Goal: Communication & Community: Answer question/provide support

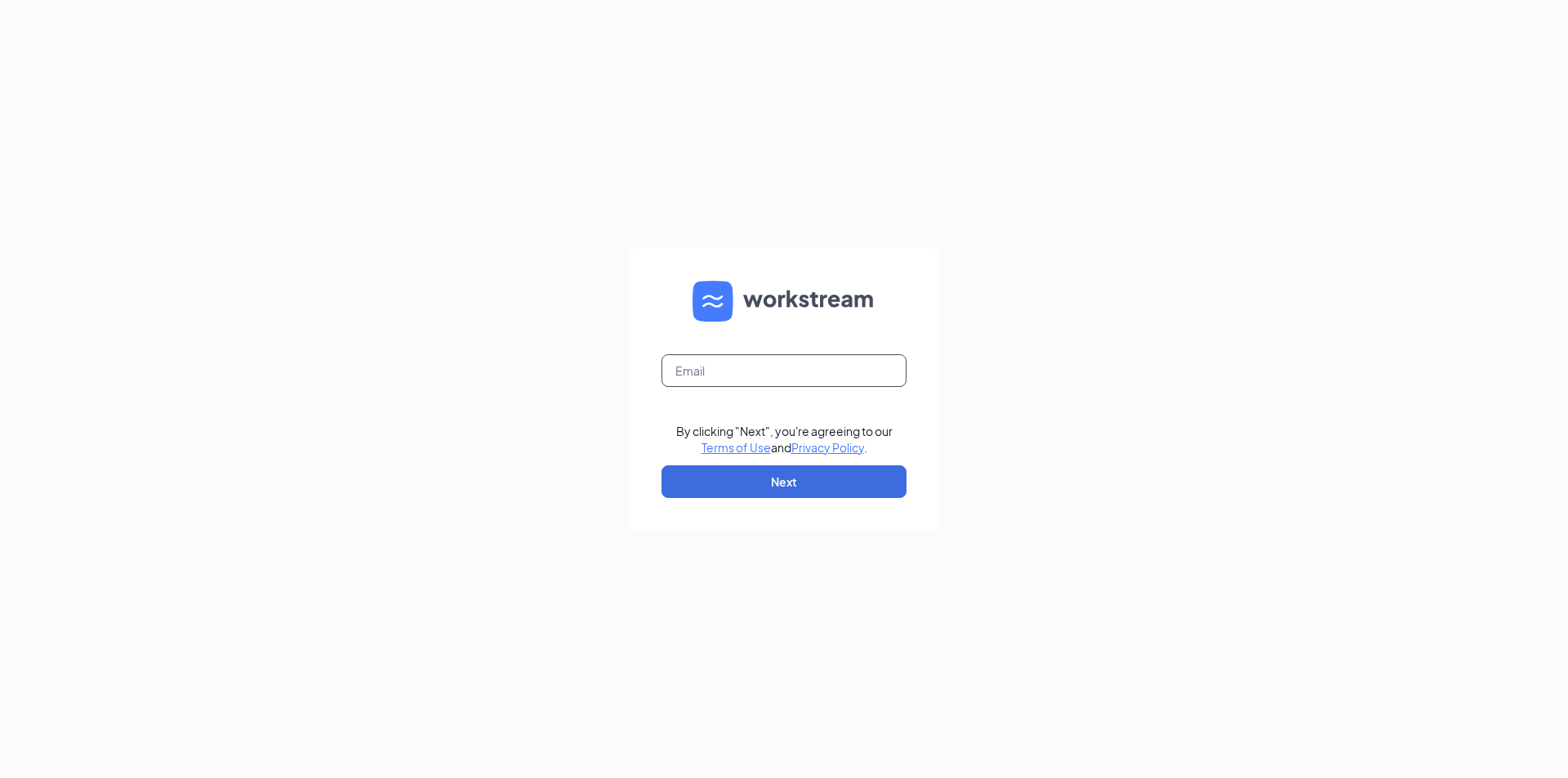
click at [765, 369] on input "text" at bounding box center [784, 371] width 245 height 33
type input "tisha.king@dogtopia.com"
click at [759, 480] on button "Next" at bounding box center [784, 481] width 245 height 33
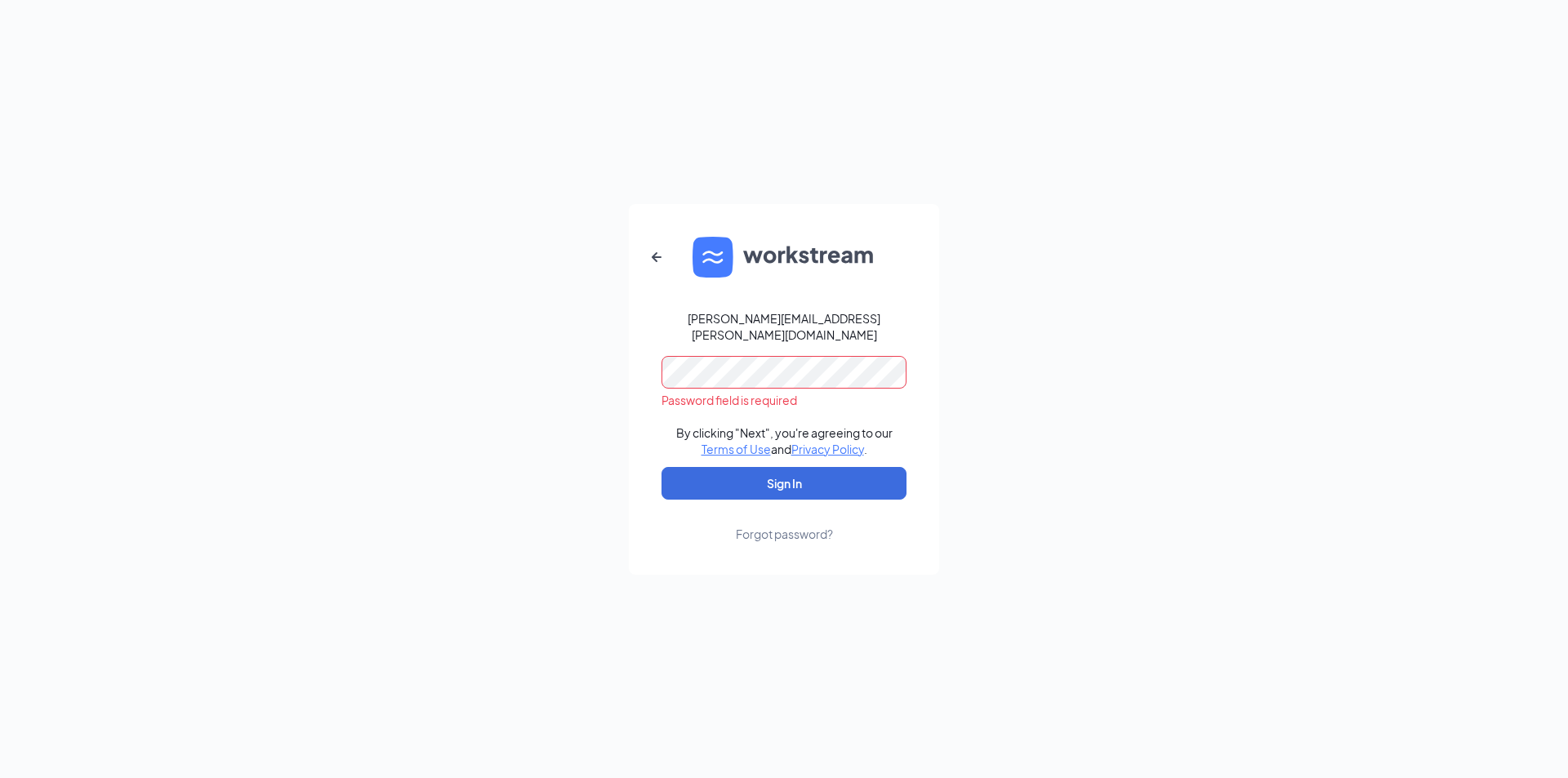
click at [662, 467] on button "Sign In" at bounding box center [784, 483] width 245 height 33
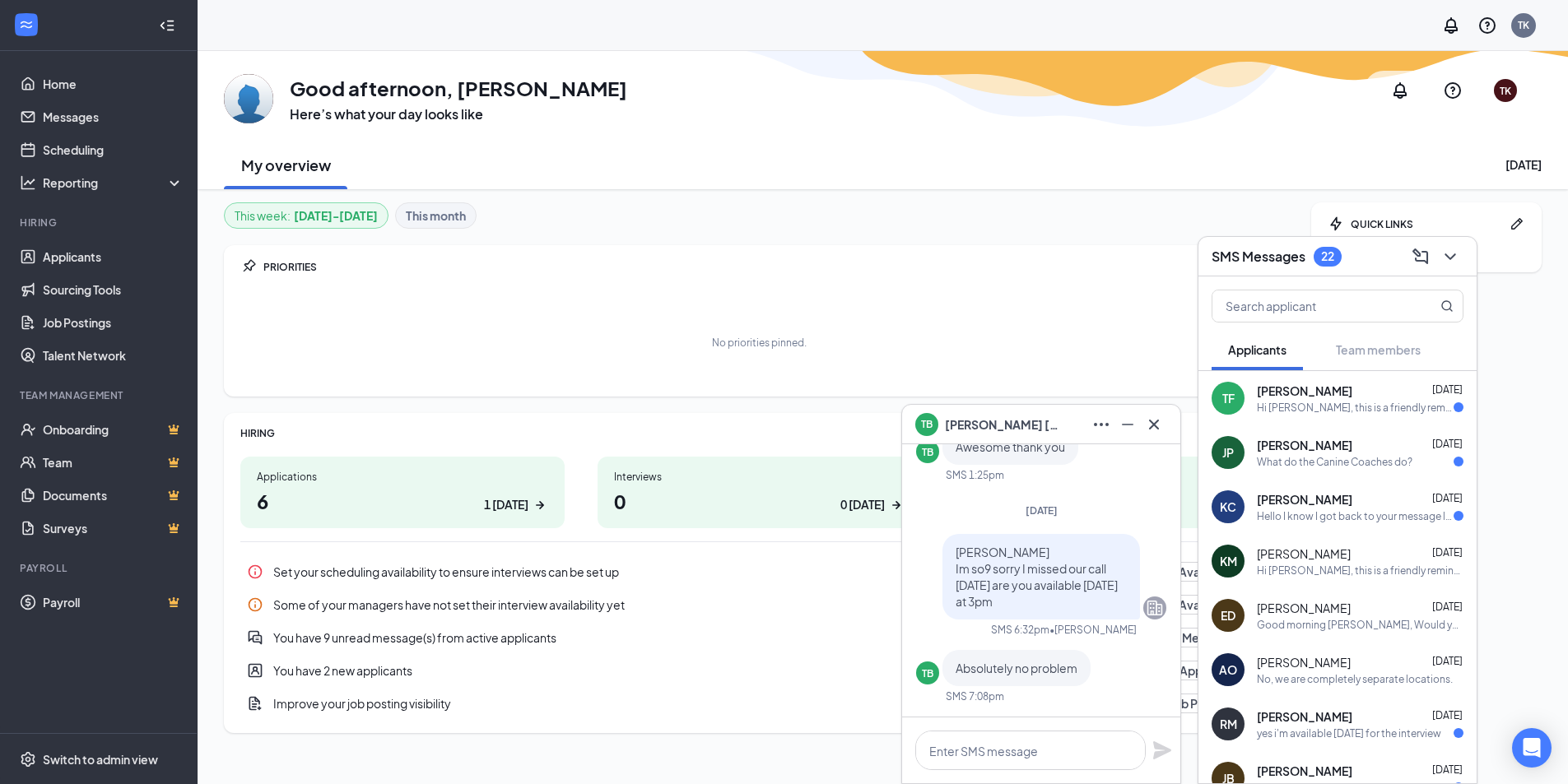
drag, startPoint x: 1301, startPoint y: 453, endPoint x: 1316, endPoint y: 441, distance: 19.2
click at [1315, 443] on div "[PERSON_NAME] [DATE] What do the Canine Coaches do?" at bounding box center [1360, 452] width 207 height 32
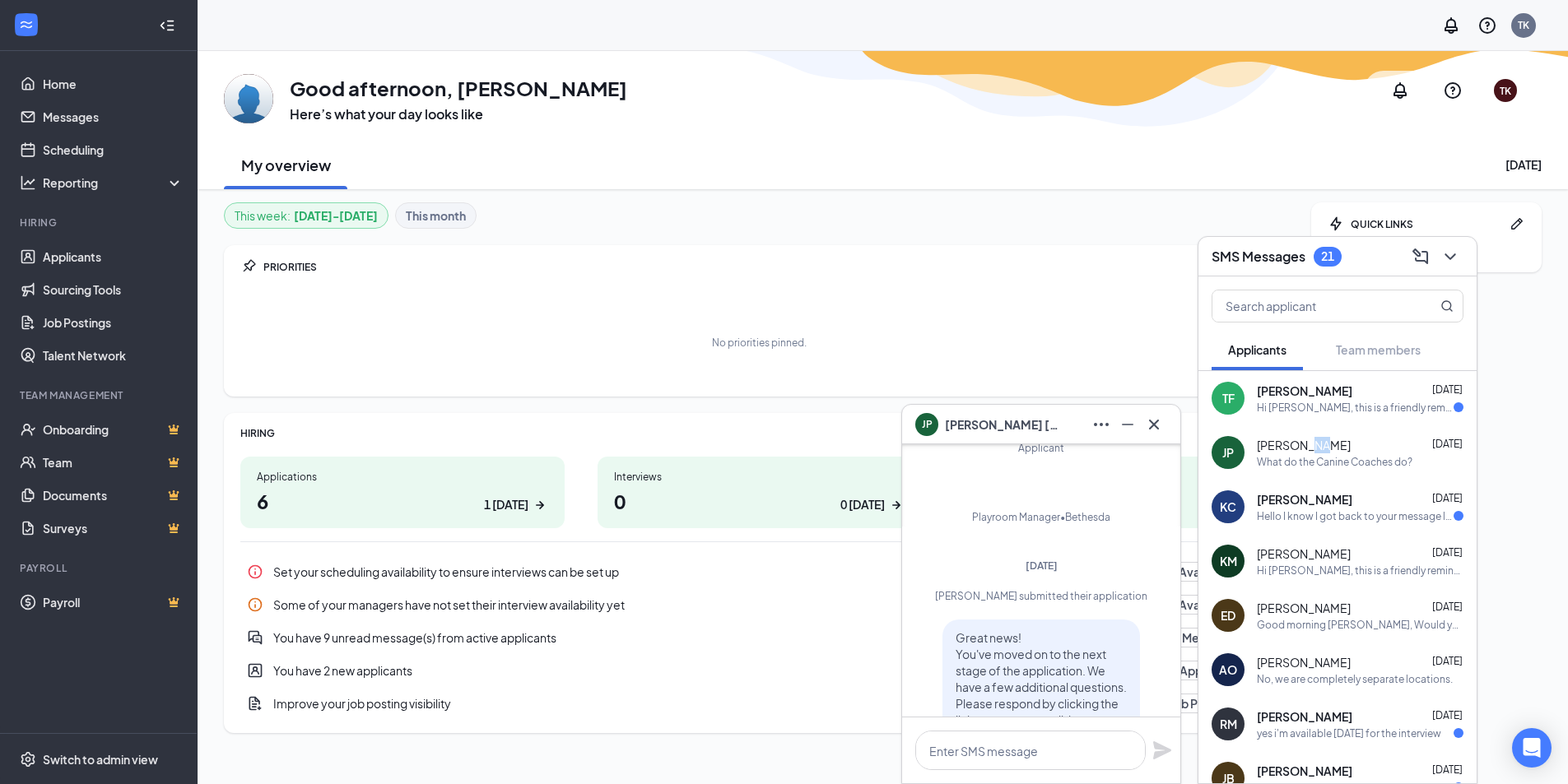
scroll to position [-701, 0]
click at [1298, 501] on span "[PERSON_NAME]" at bounding box center [1305, 499] width 95 height 16
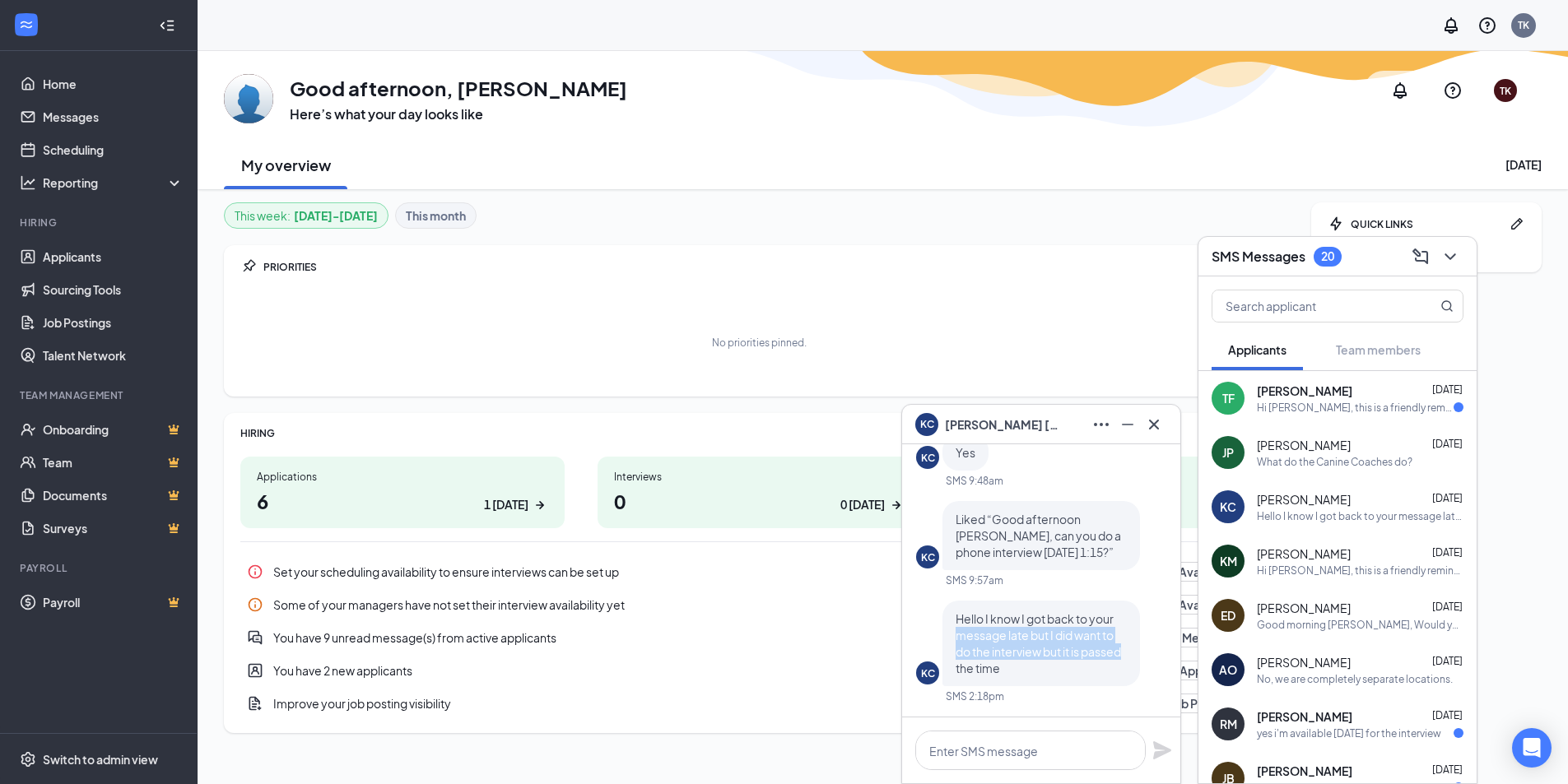
drag, startPoint x: 1167, startPoint y: 656, endPoint x: 1170, endPoint y: 616, distance: 40.1
click at [1173, 610] on div "[PERSON_NAME] [PERSON_NAME] Applicant Rover / Dog Daycare Attendant / Shift Lea…" at bounding box center [1041, 580] width 279 height 273
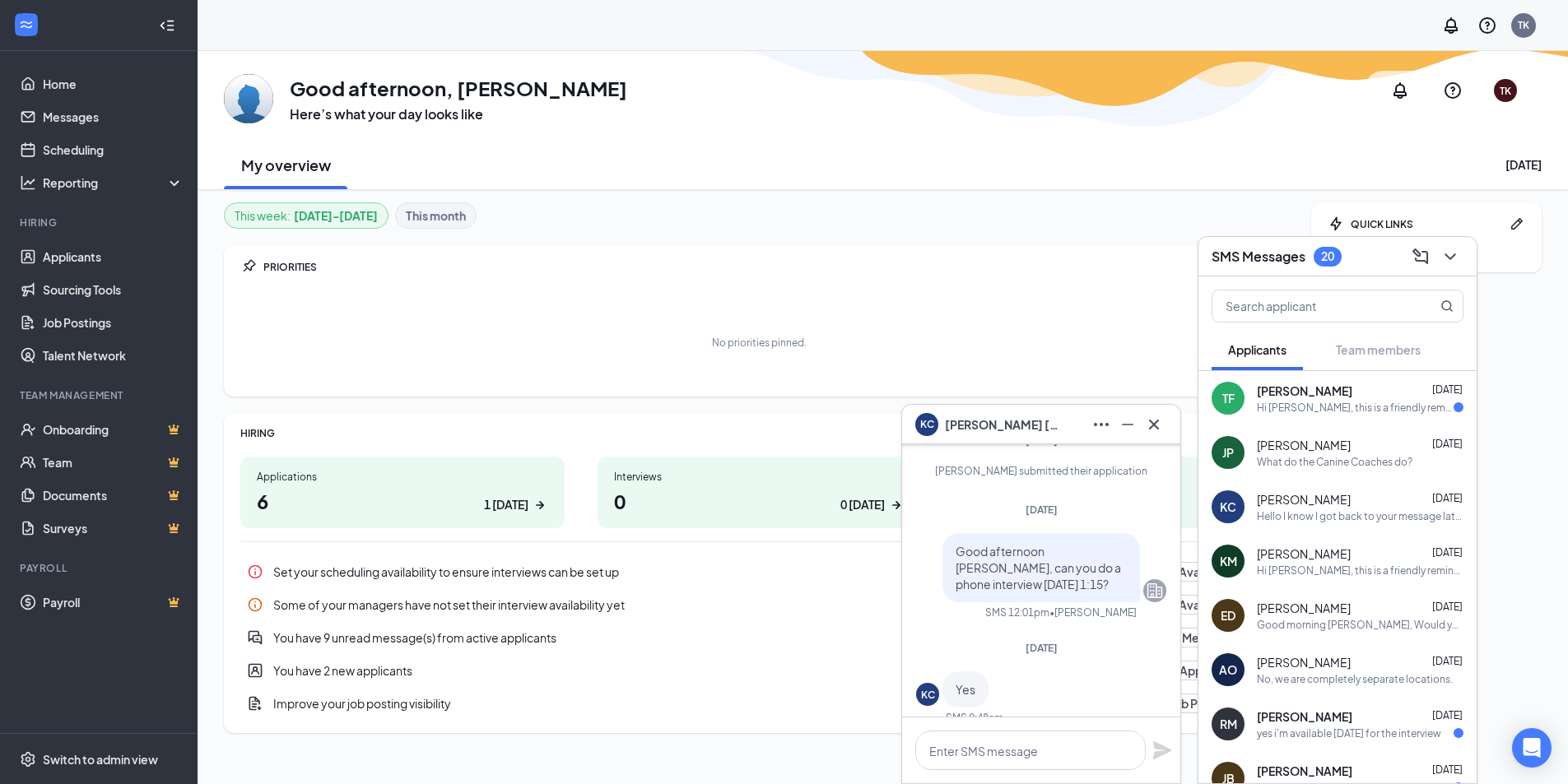
scroll to position [-206, 0]
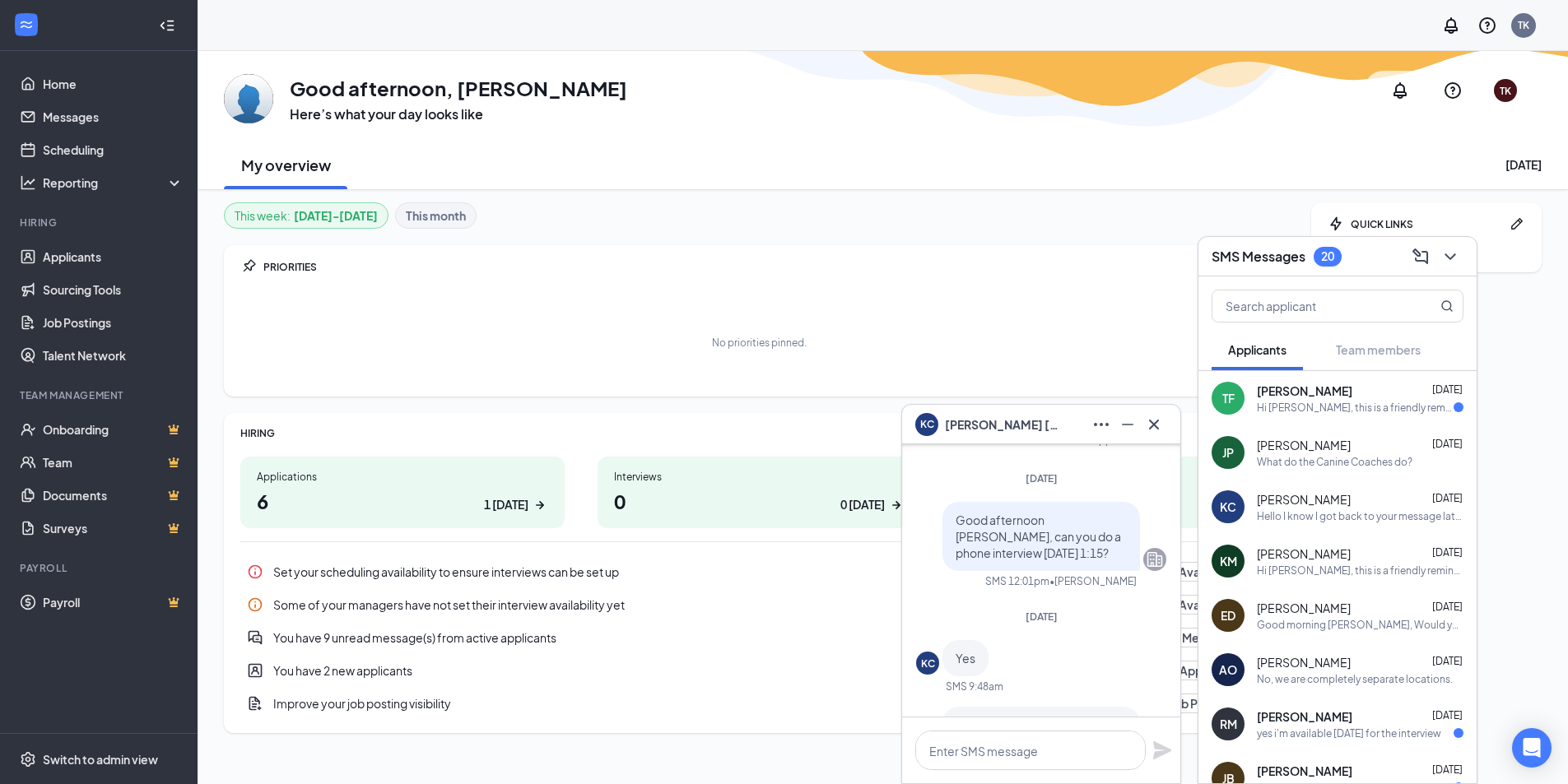
click at [1323, 402] on div "Hi [PERSON_NAME], this is a friendly reminder. Your meeting with Dogtopia for R…" at bounding box center [1355, 408] width 197 height 14
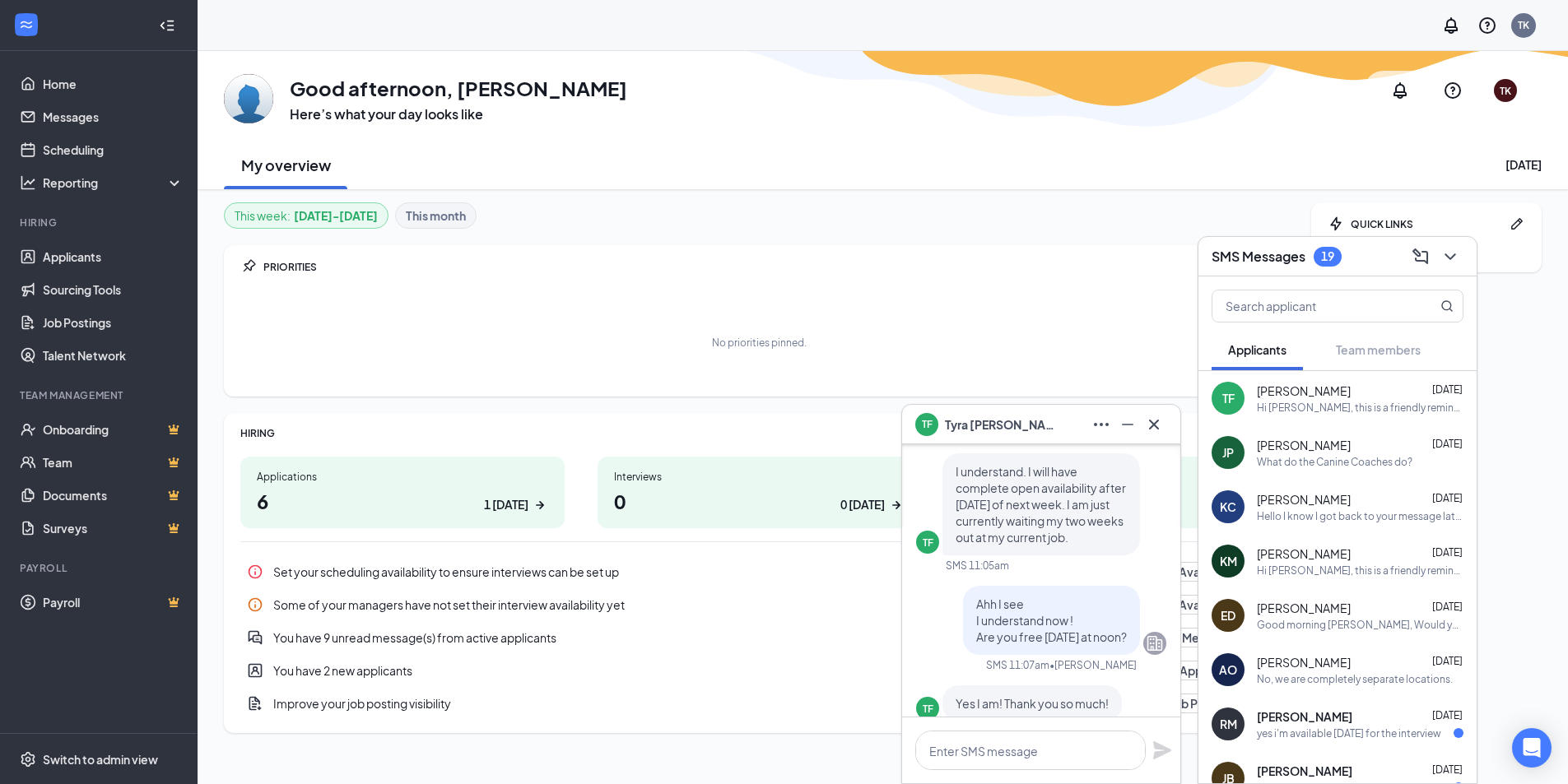
scroll to position [-2651, 0]
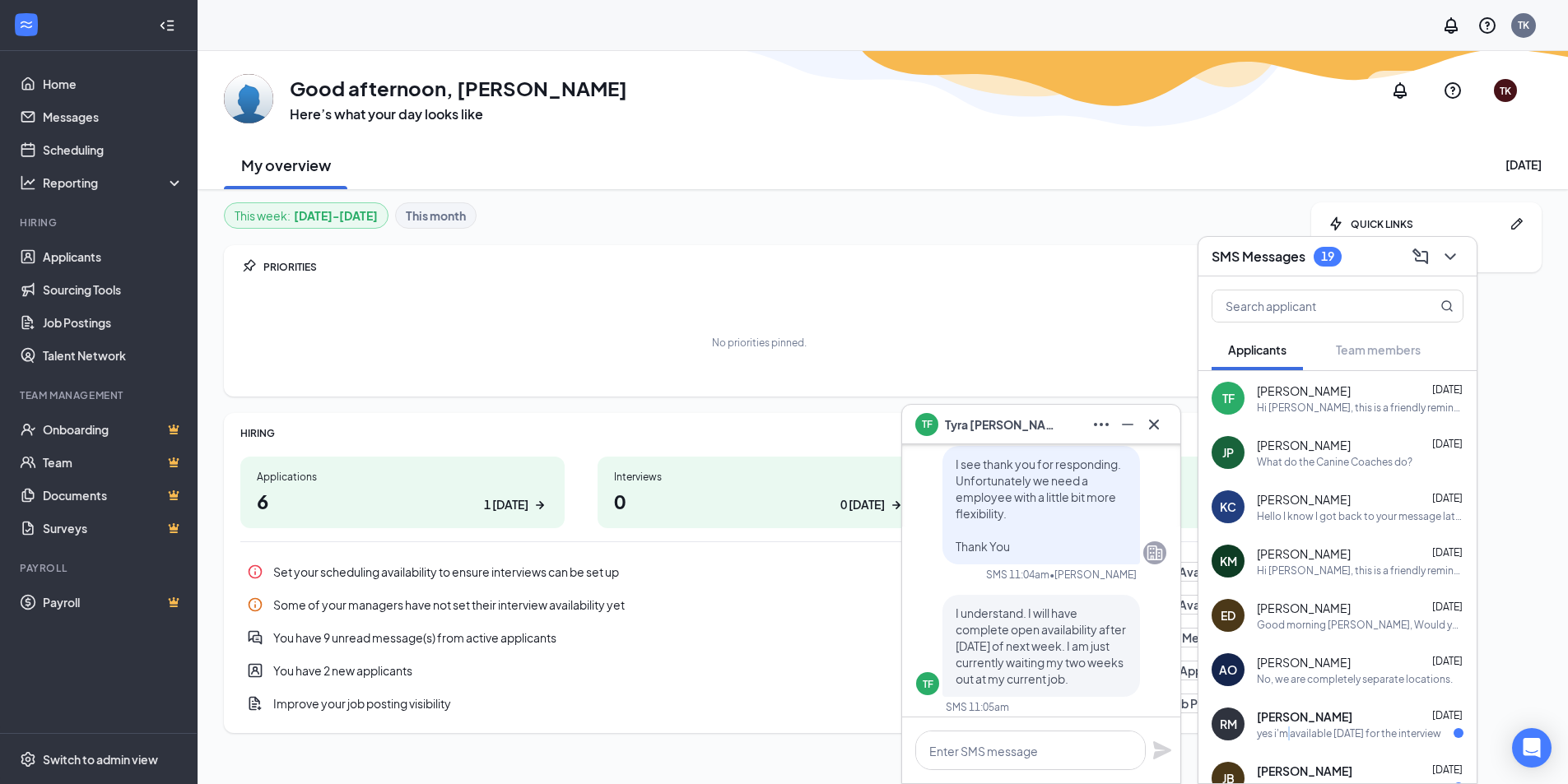
click at [1290, 732] on div "yes i'm available [DATE] for the interview" at bounding box center [1350, 734] width 184 height 14
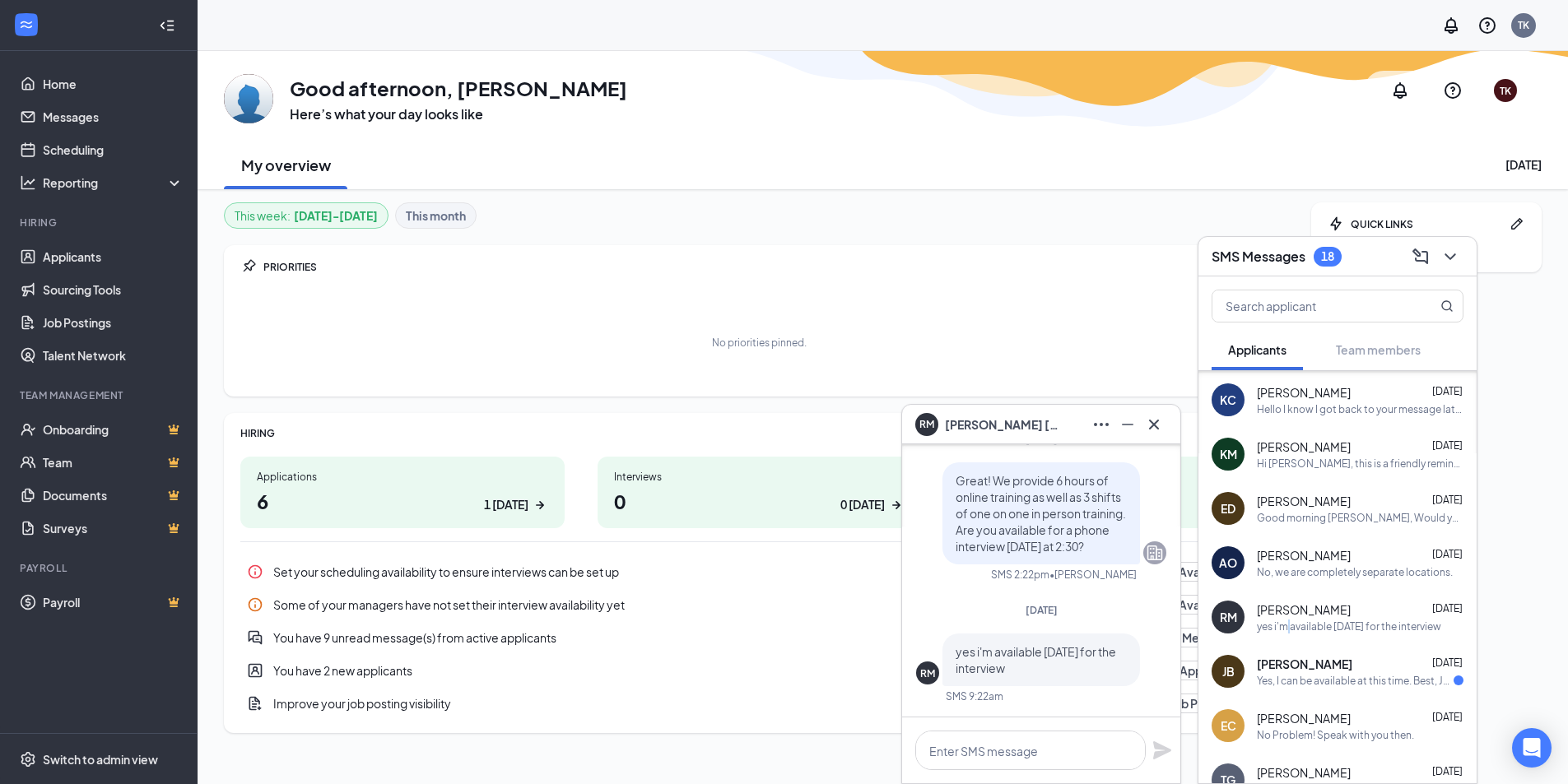
scroll to position [163, 0]
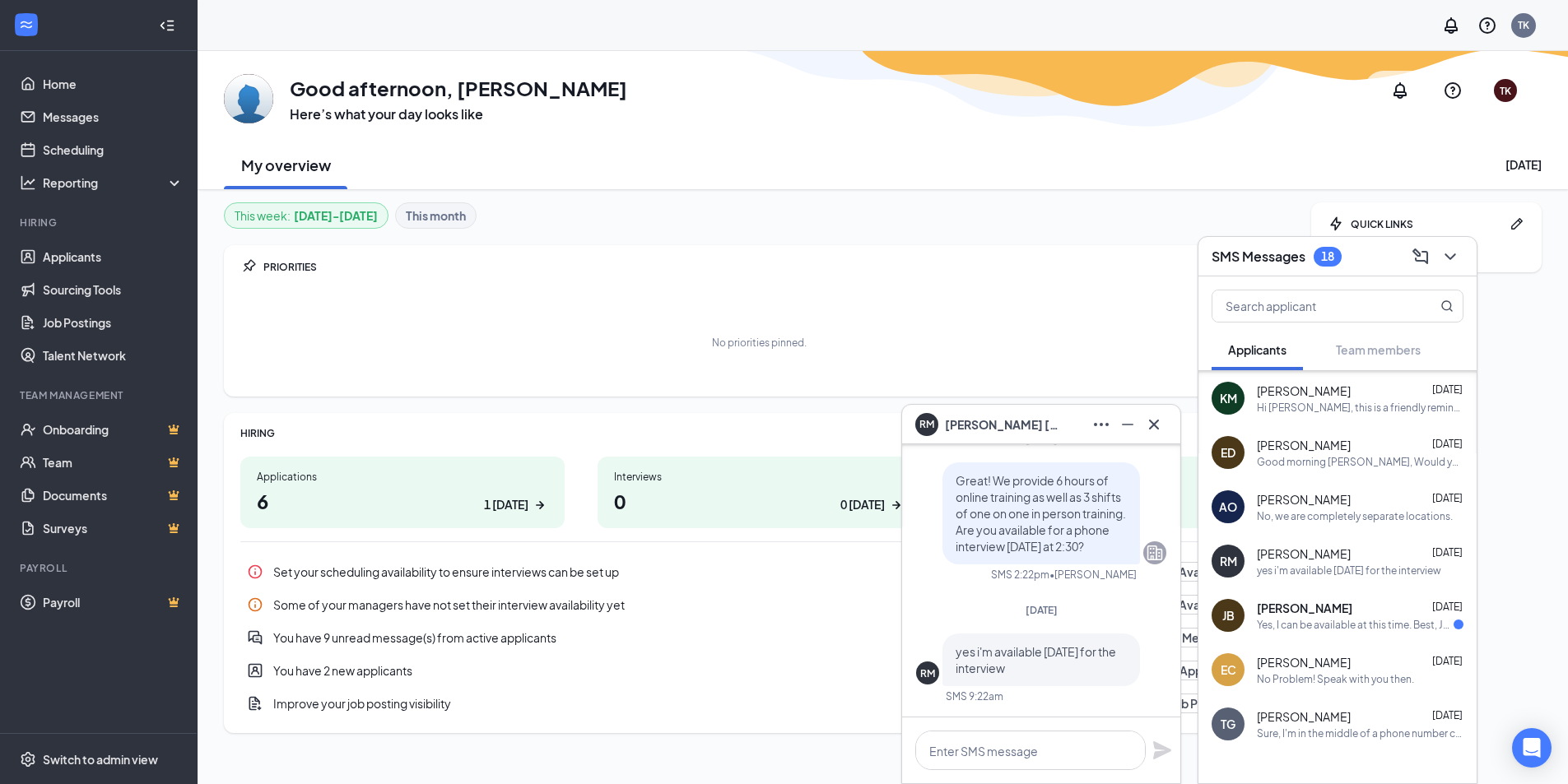
click at [1369, 618] on div "Yes, I can be available at this time. Best, Jasmine" at bounding box center [1355, 625] width 197 height 14
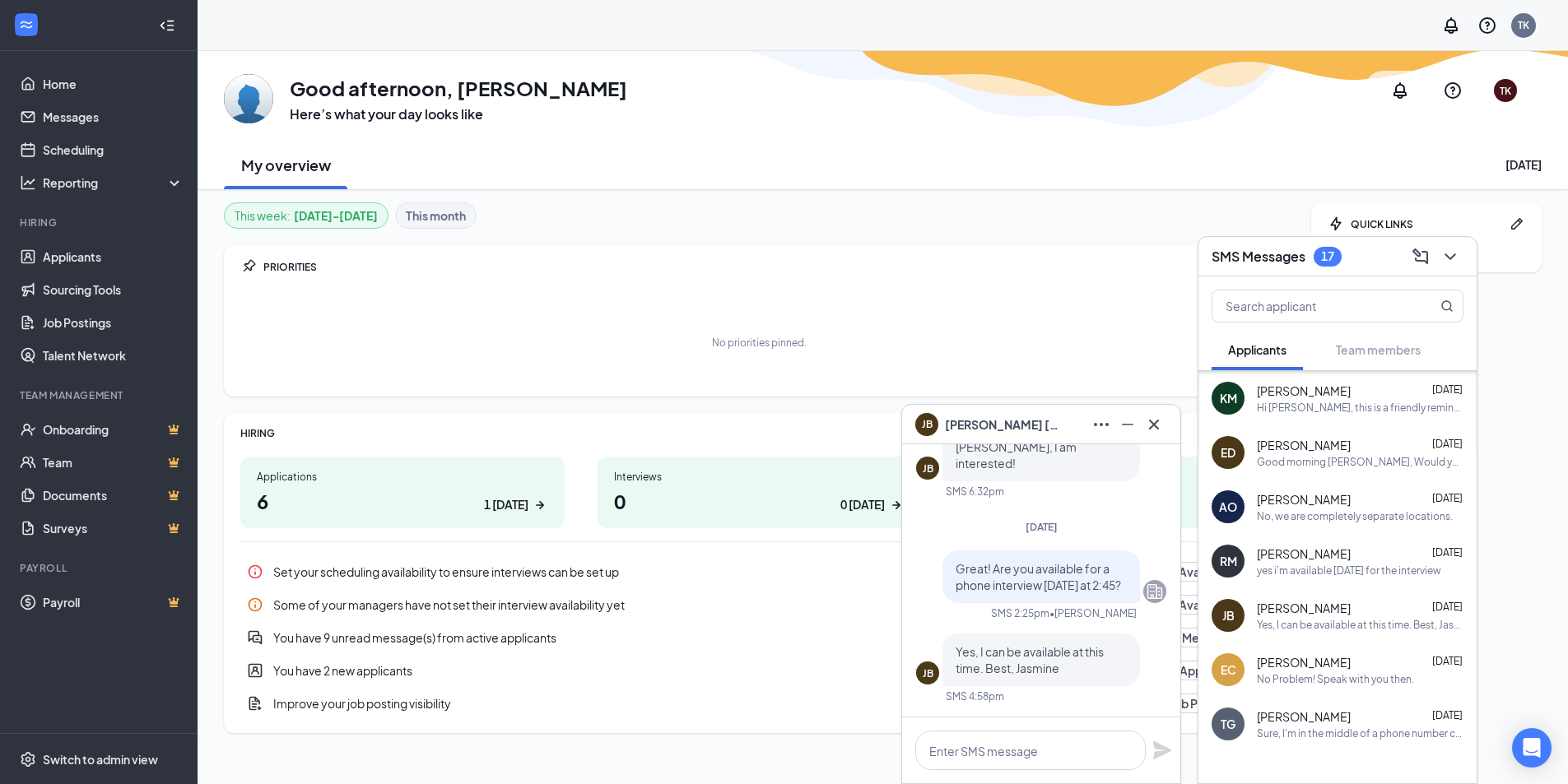
click at [1170, 651] on div "JB [PERSON_NAME] Applicant Rover / Dog Daycare Attendant • Bethesda [DATE] [PER…" at bounding box center [1041, 580] width 279 height 273
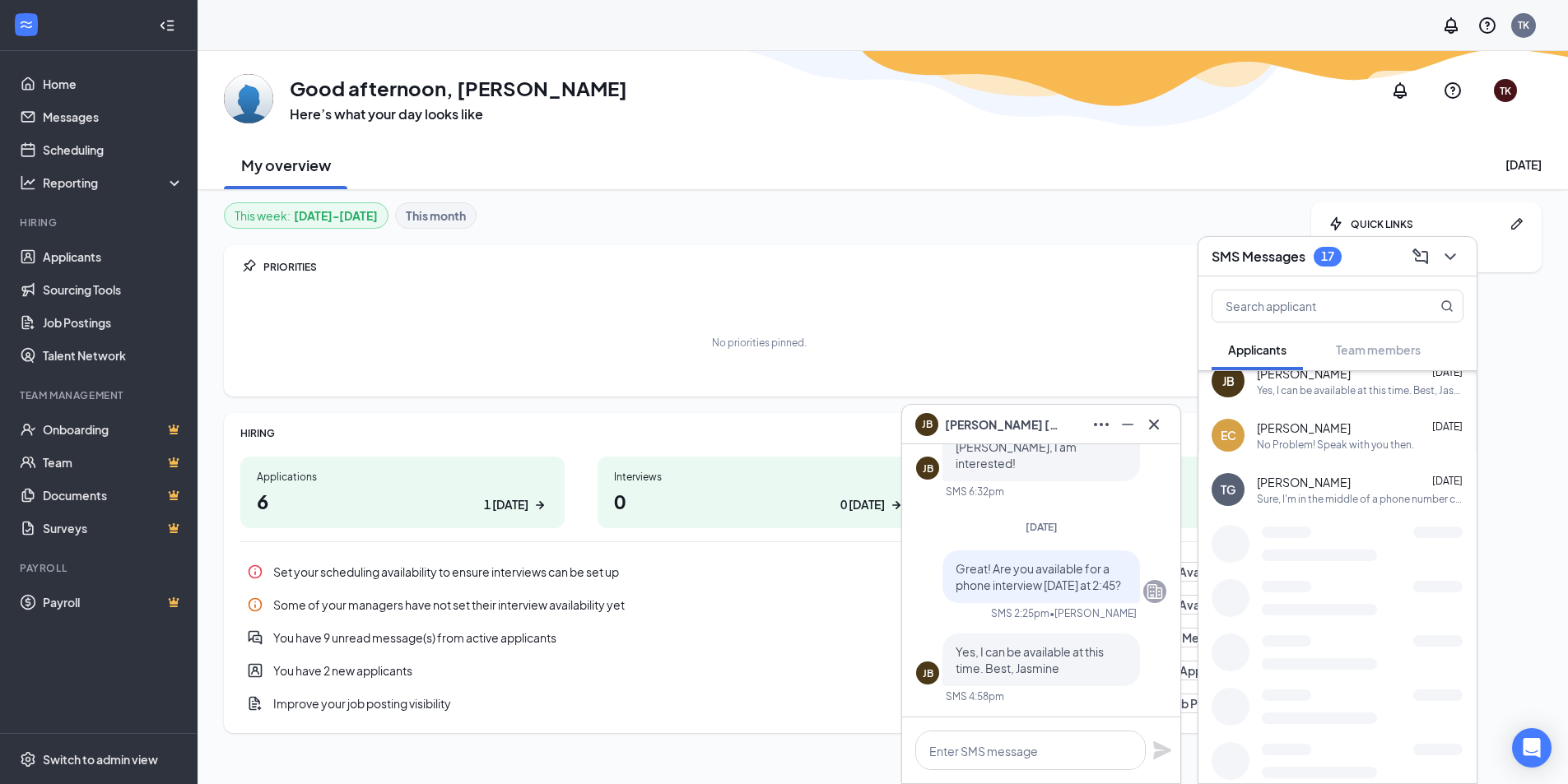
scroll to position [415, 0]
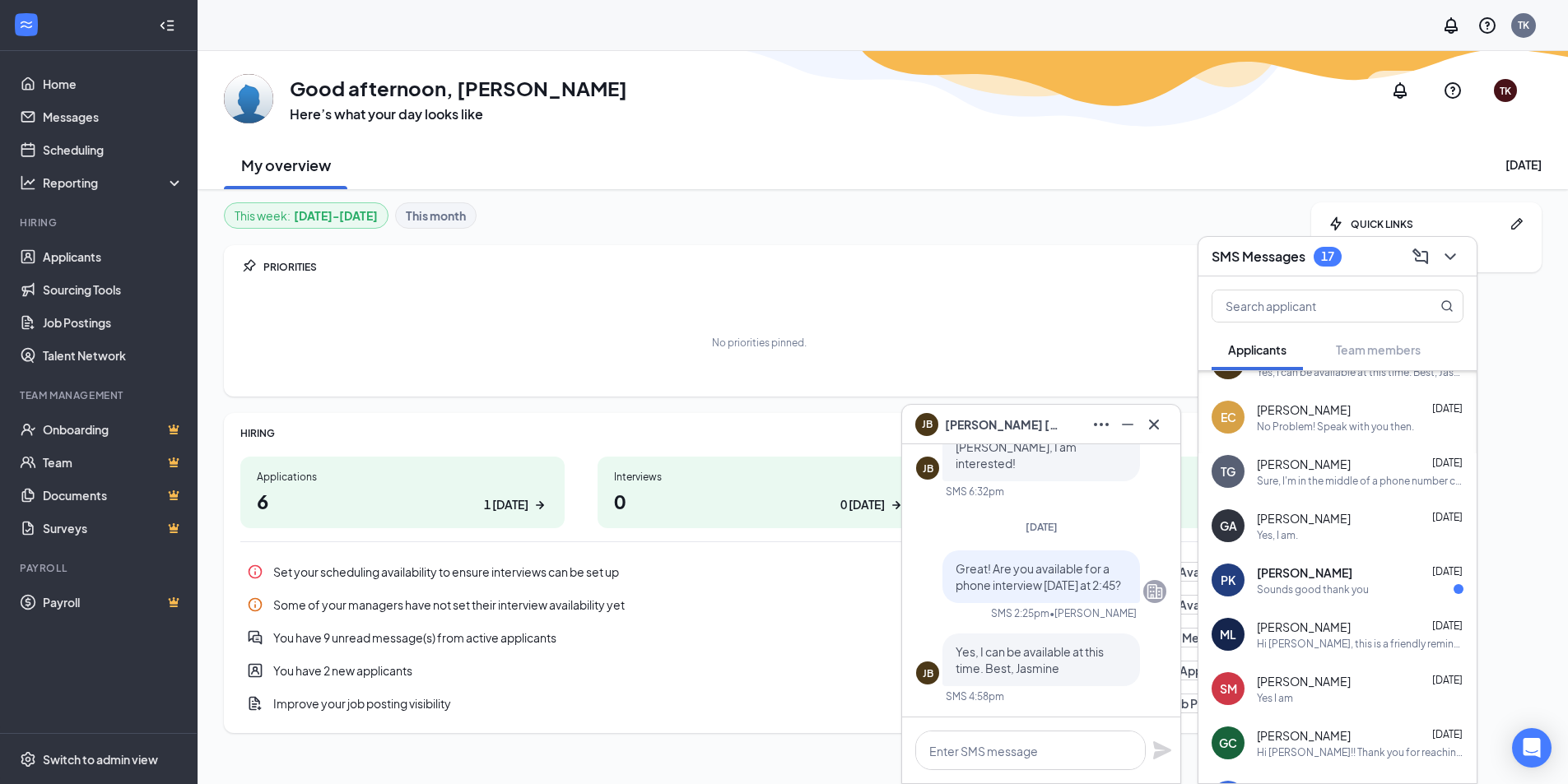
click at [1365, 584] on div "Sounds good thank you" at bounding box center [1313, 589] width 112 height 14
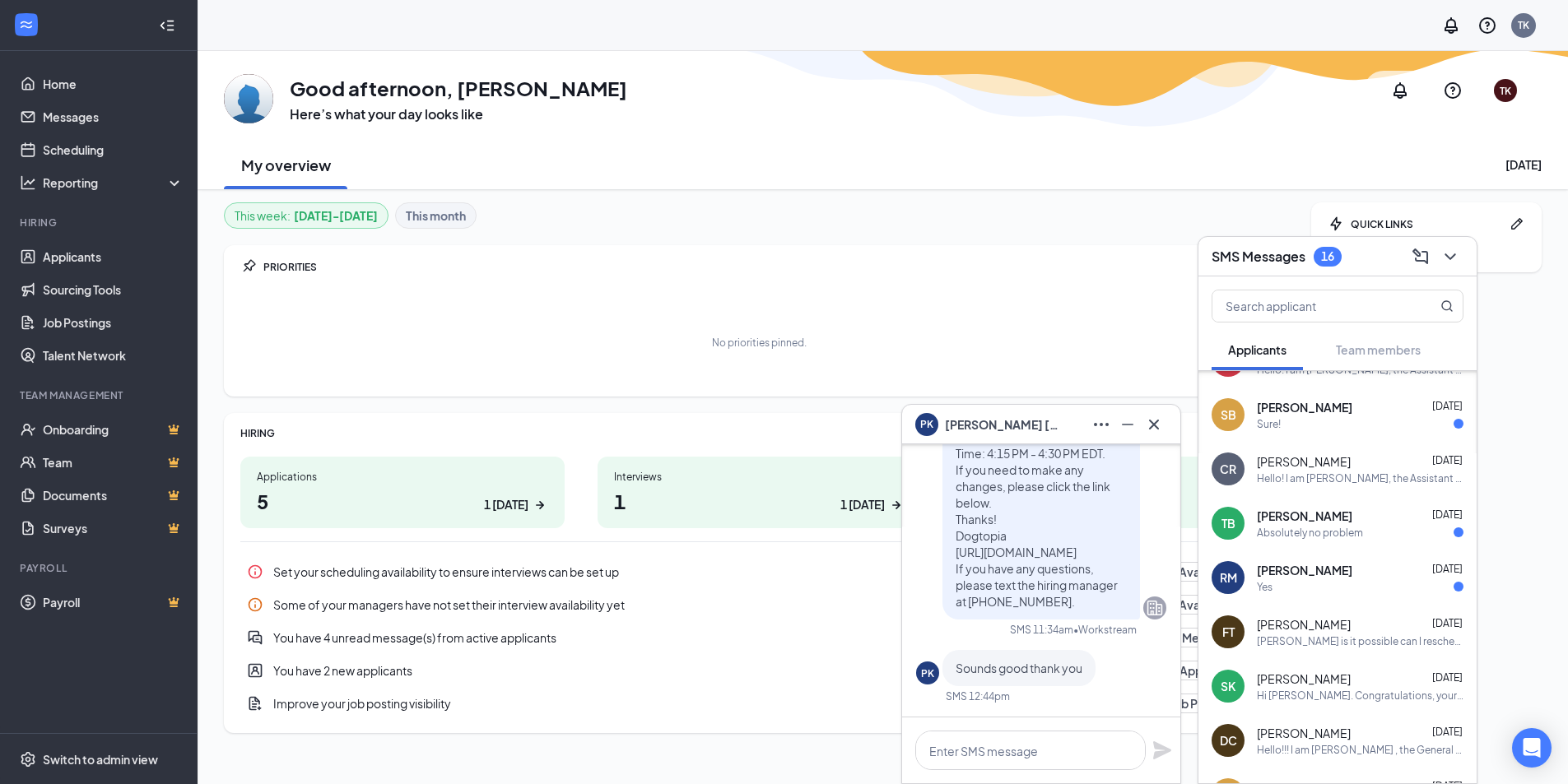
scroll to position [892, 0]
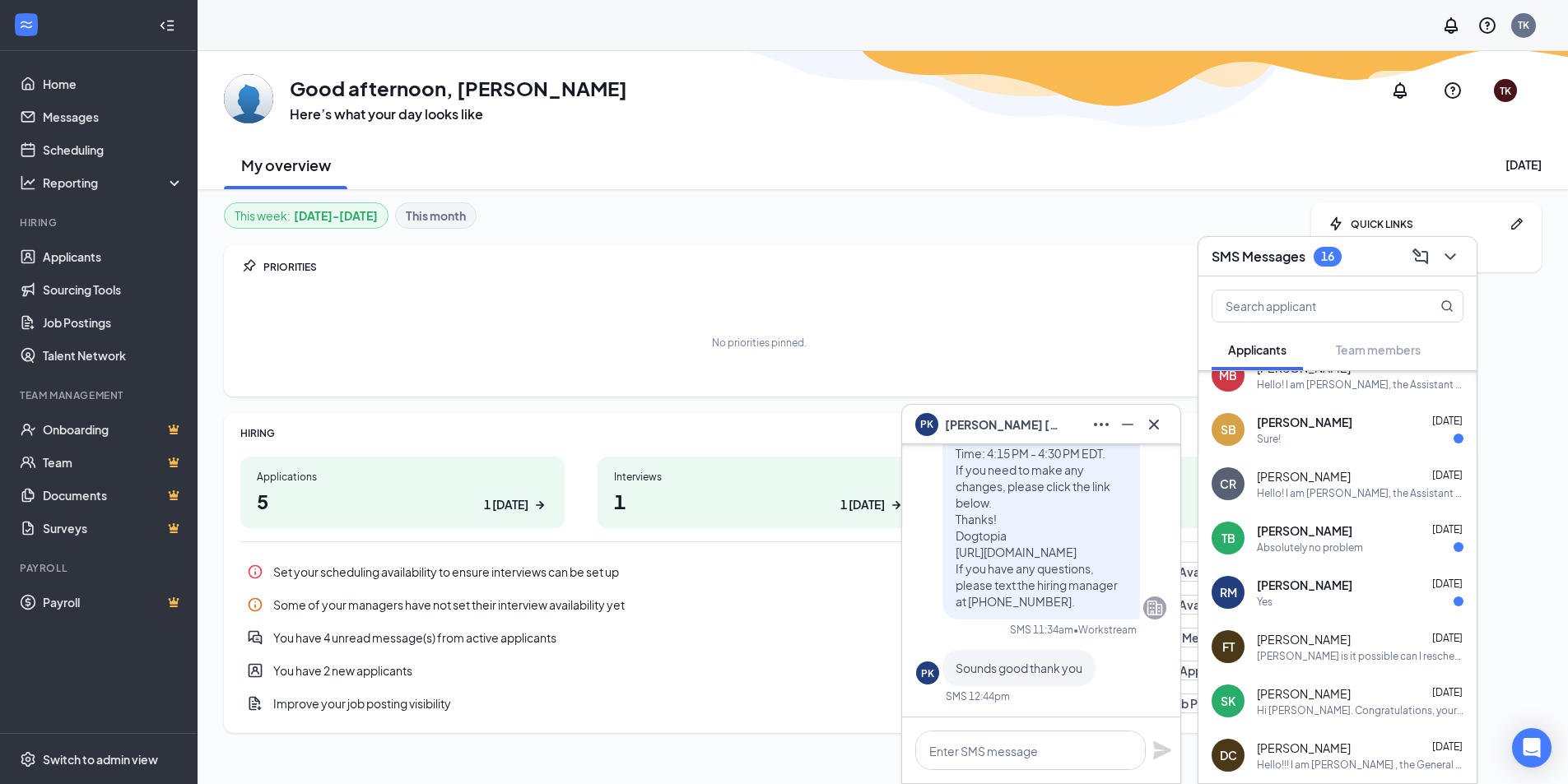
click at [1351, 525] on div "[PERSON_NAME] [DATE]" at bounding box center [1360, 530] width 207 height 16
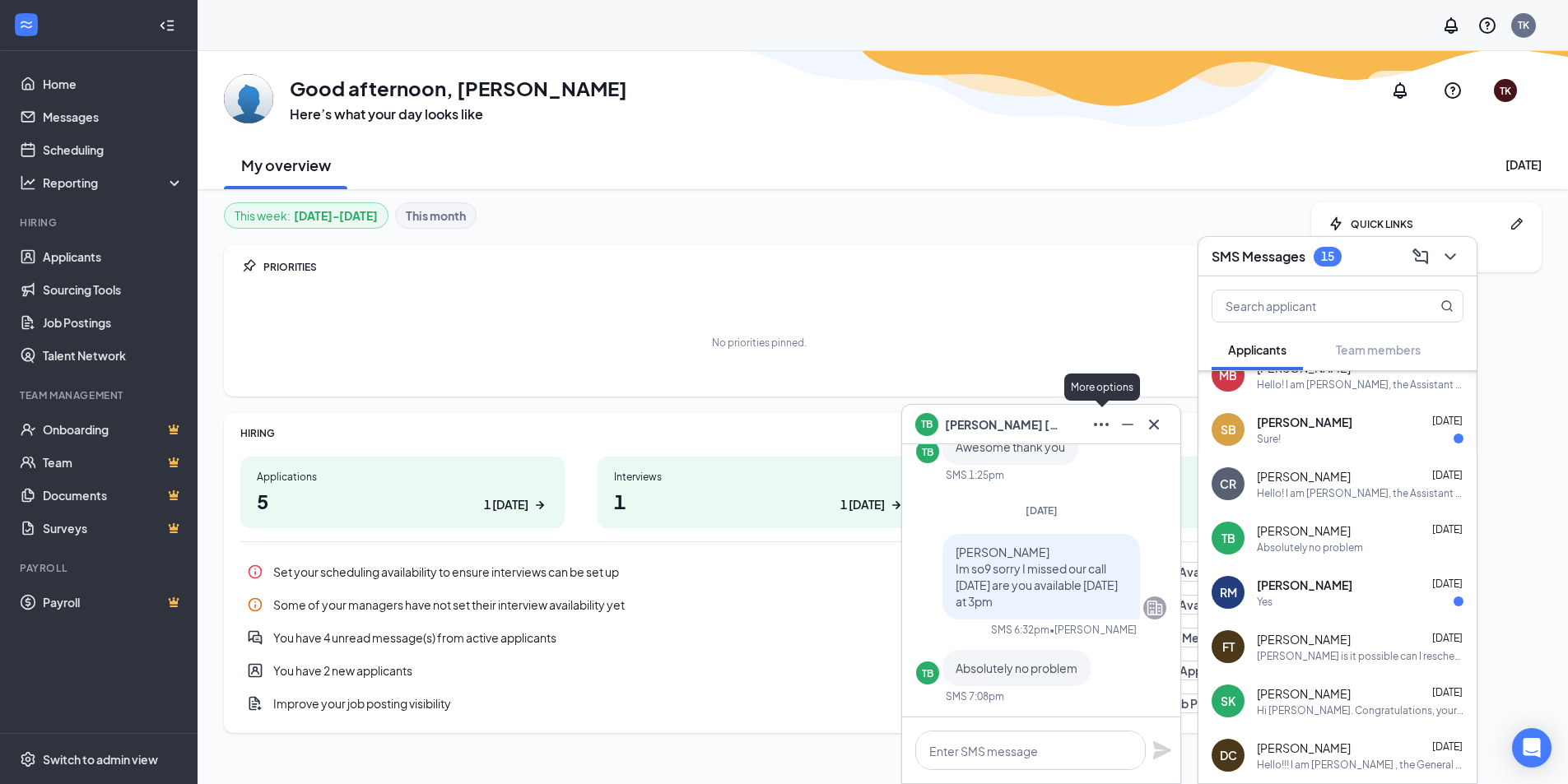
click at [1096, 425] on icon "Ellipses" at bounding box center [1101, 424] width 15 height 3
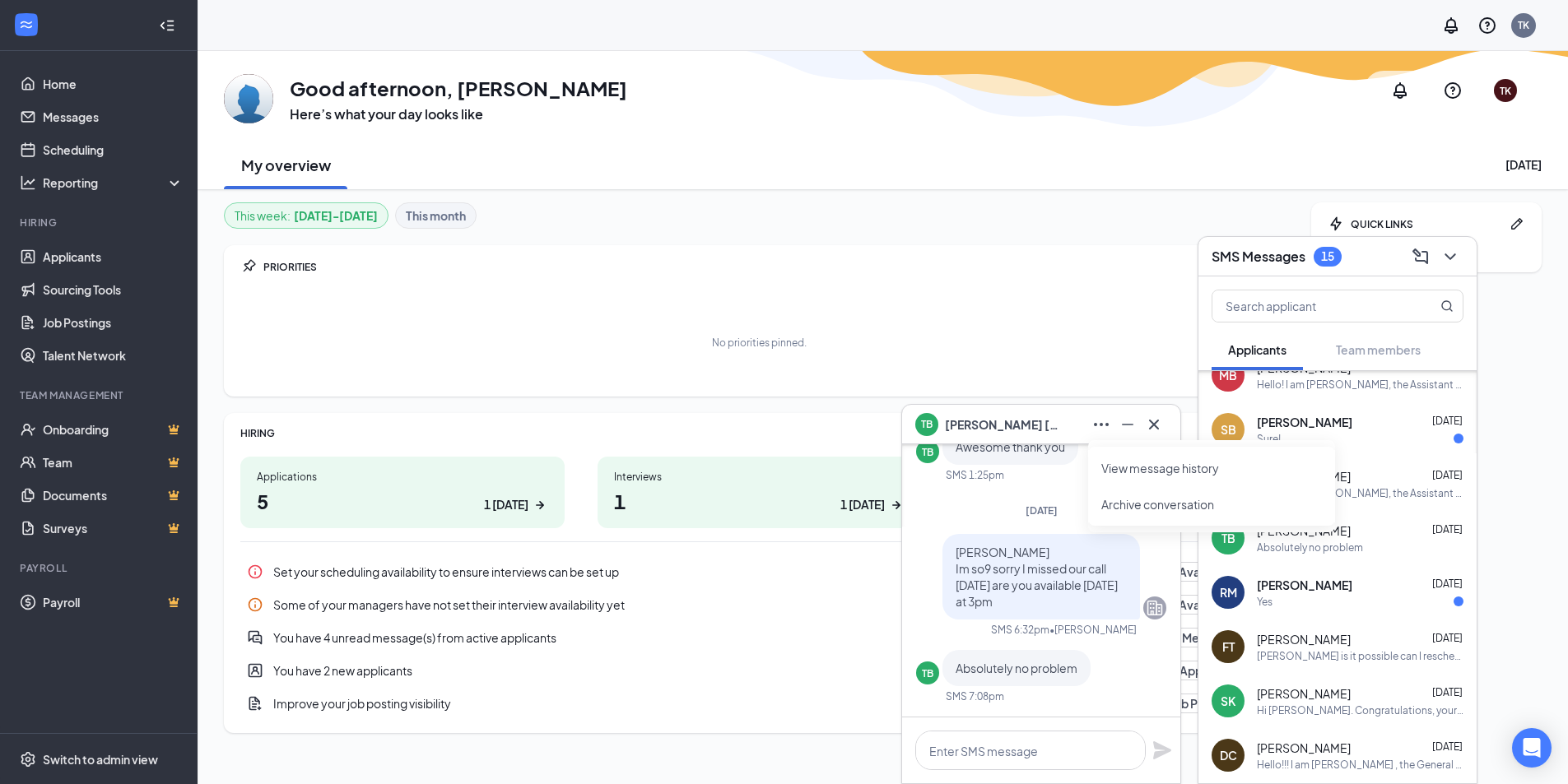
click at [1352, 419] on span "[PERSON_NAME]" at bounding box center [1305, 421] width 95 height 16
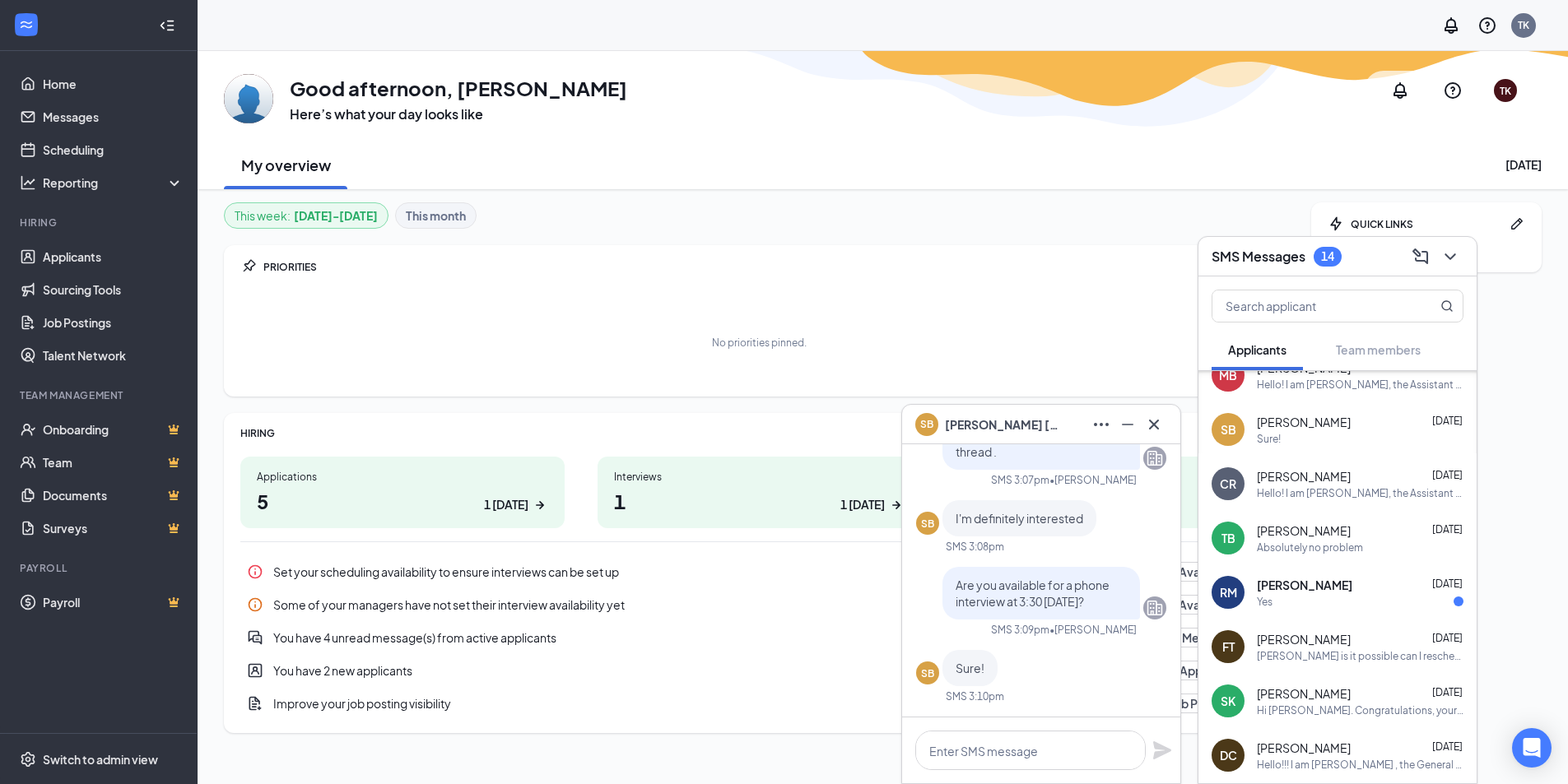
click at [1362, 612] on div "RM [PERSON_NAME] [DATE] Yes" at bounding box center [1337, 592] width 279 height 54
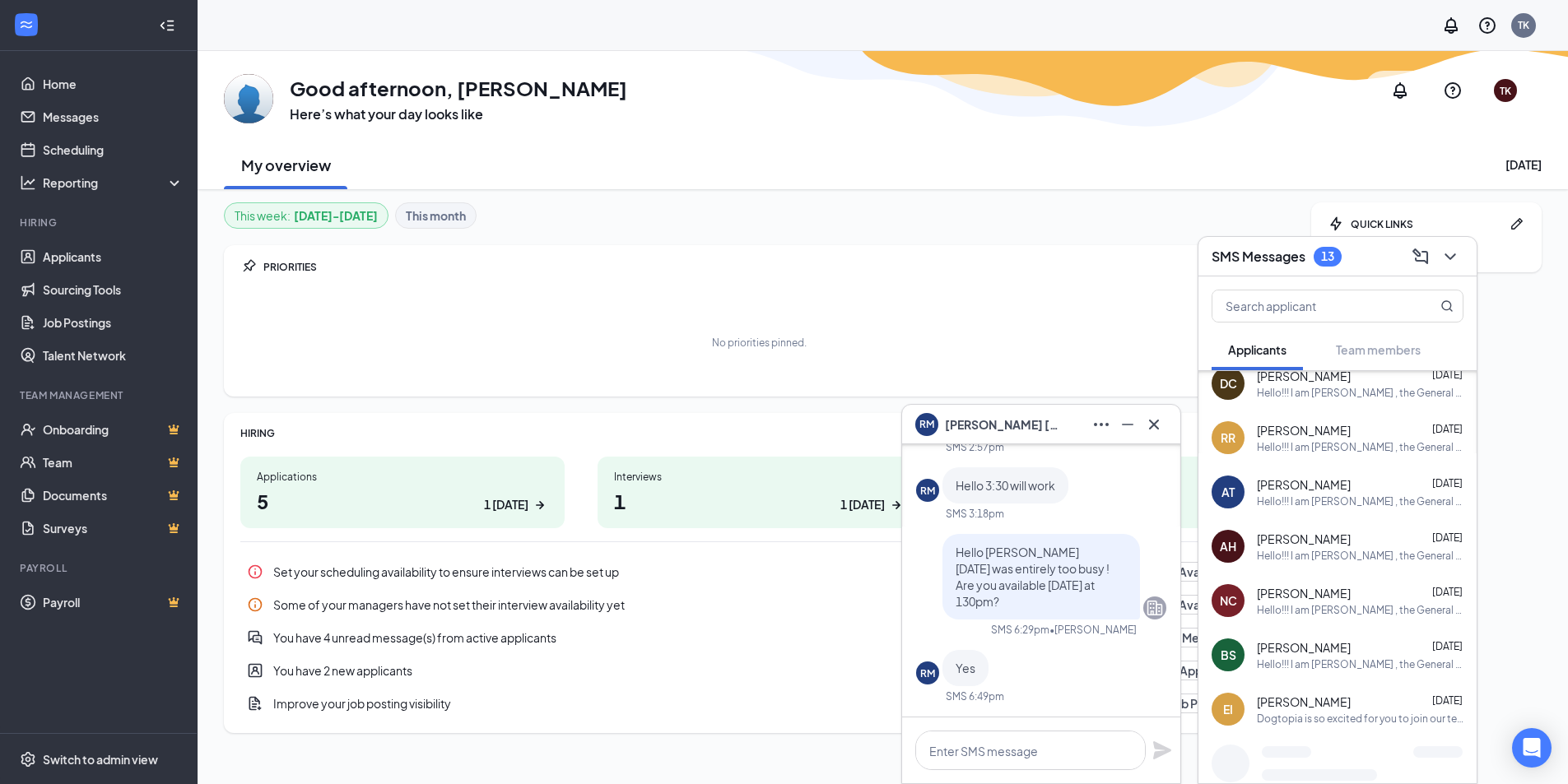
scroll to position [1341, 0]
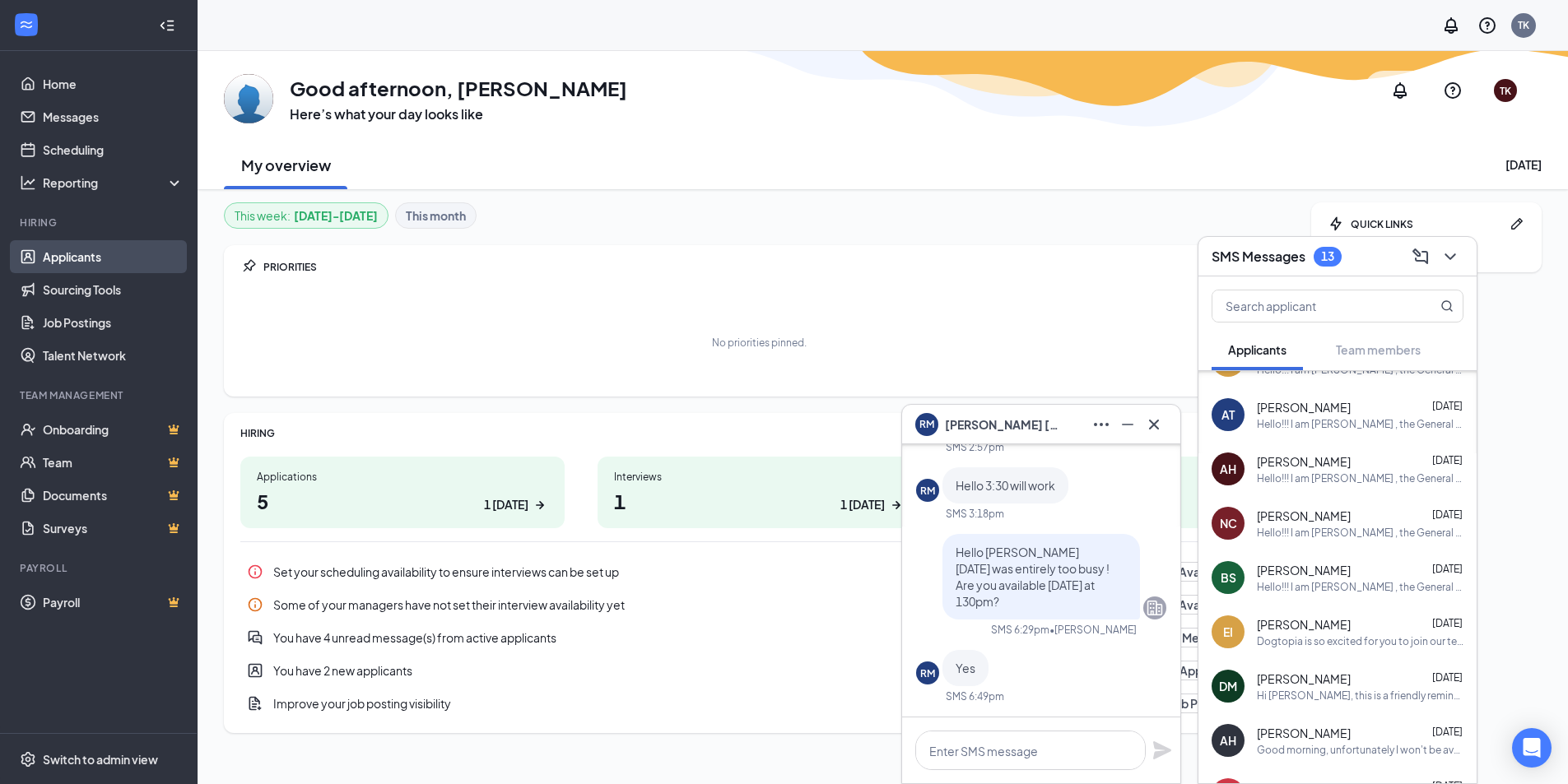
click at [93, 250] on link "Applicants" at bounding box center [113, 257] width 141 height 33
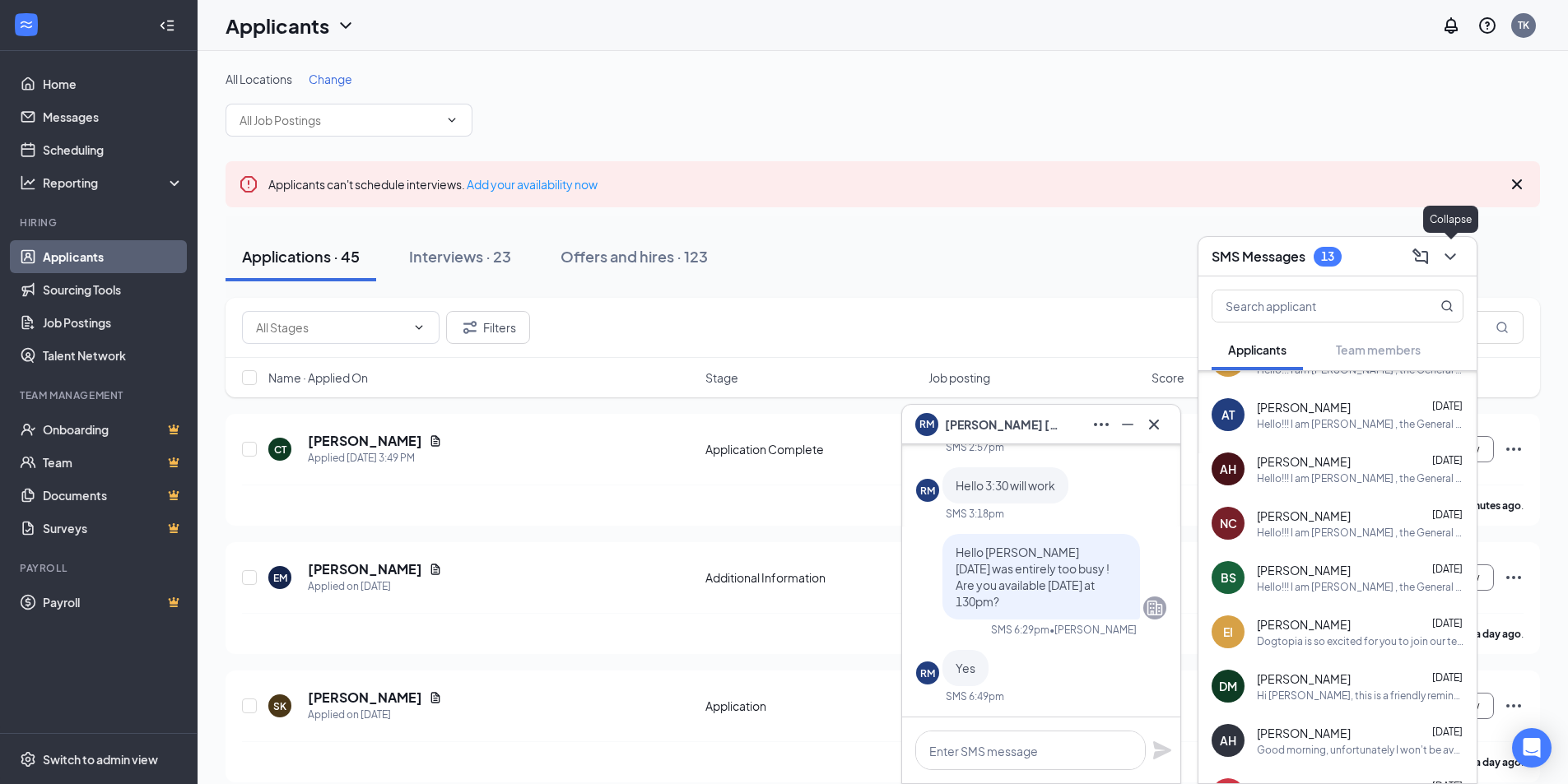
click at [1452, 252] on icon "ChevronDown" at bounding box center [1451, 256] width 19 height 19
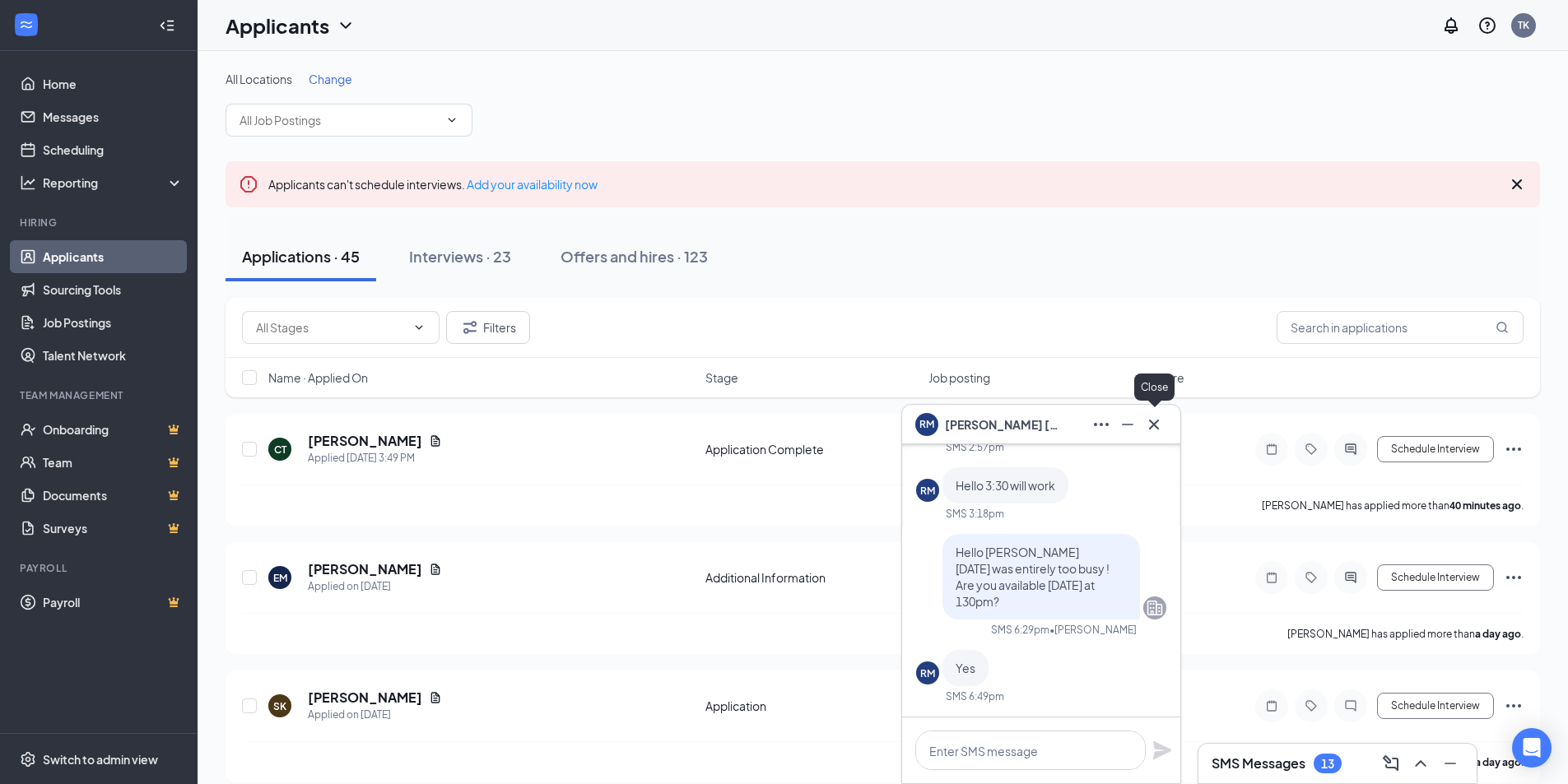
click at [1155, 417] on icon "Cross" at bounding box center [1154, 424] width 19 height 19
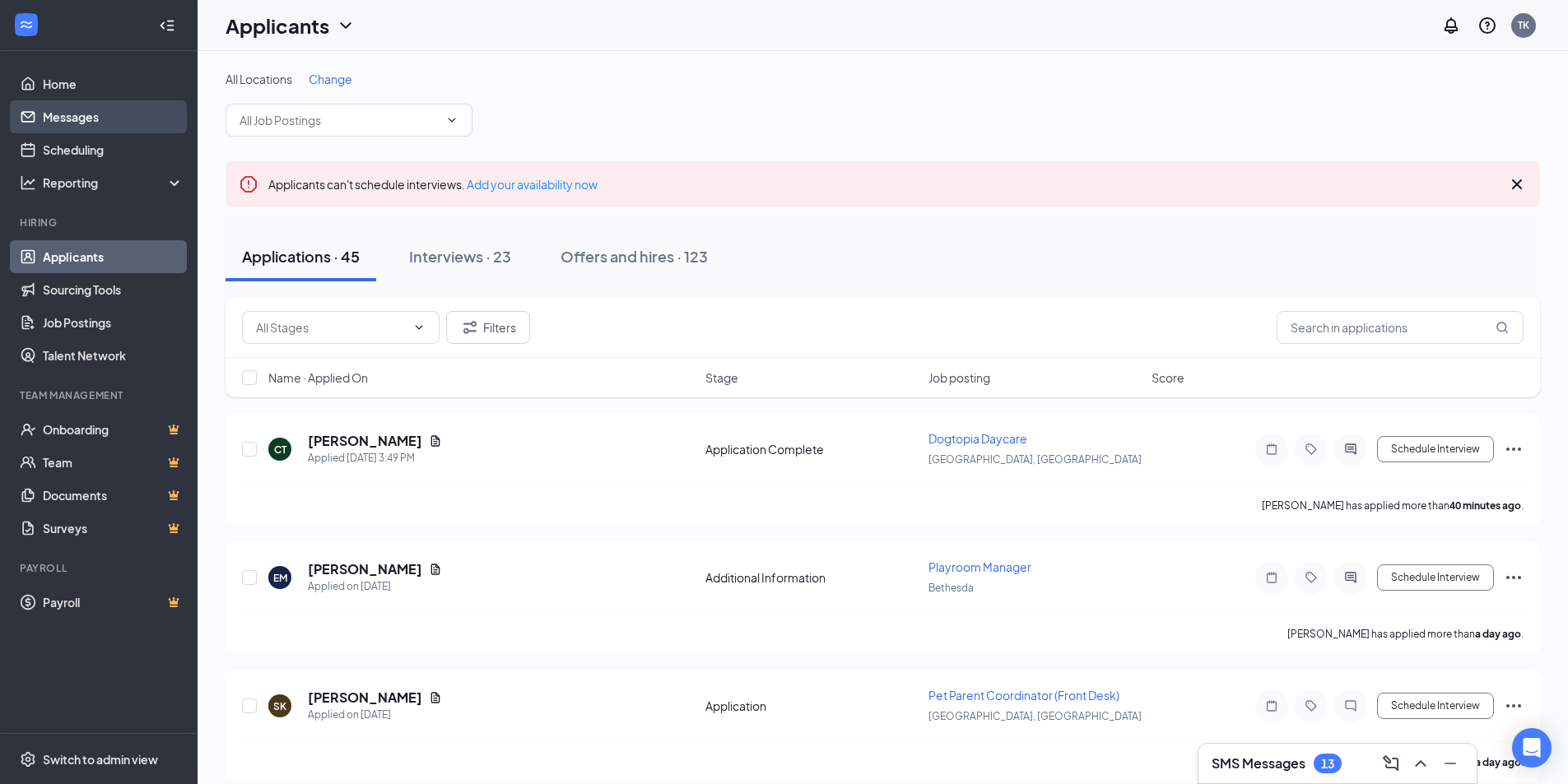
click at [74, 111] on link "Messages" at bounding box center [113, 116] width 141 height 33
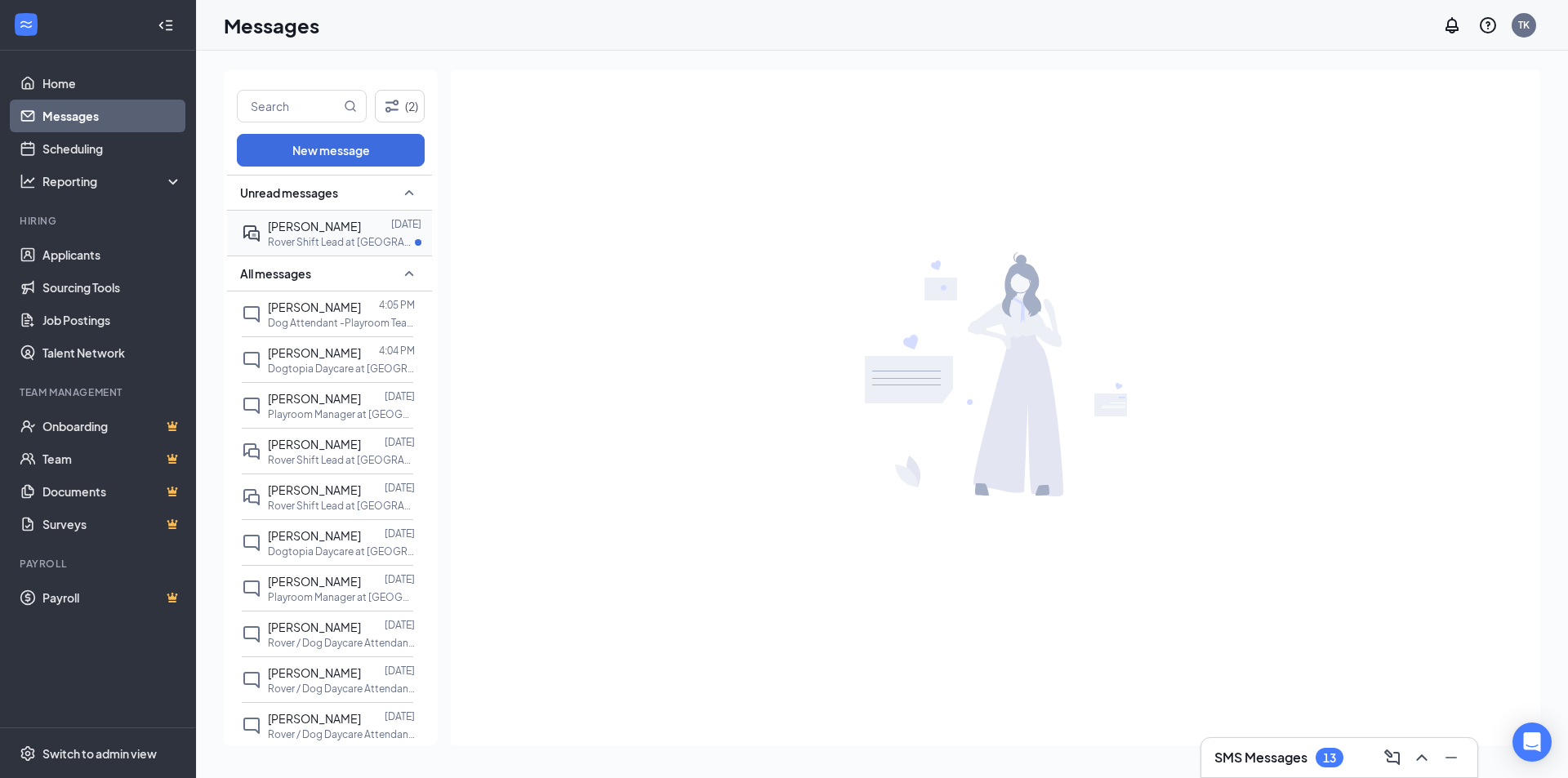
click at [296, 239] on p "Rover Shift Lead at [GEOGRAPHIC_DATA], [GEOGRAPHIC_DATA]" at bounding box center [341, 242] width 147 height 13
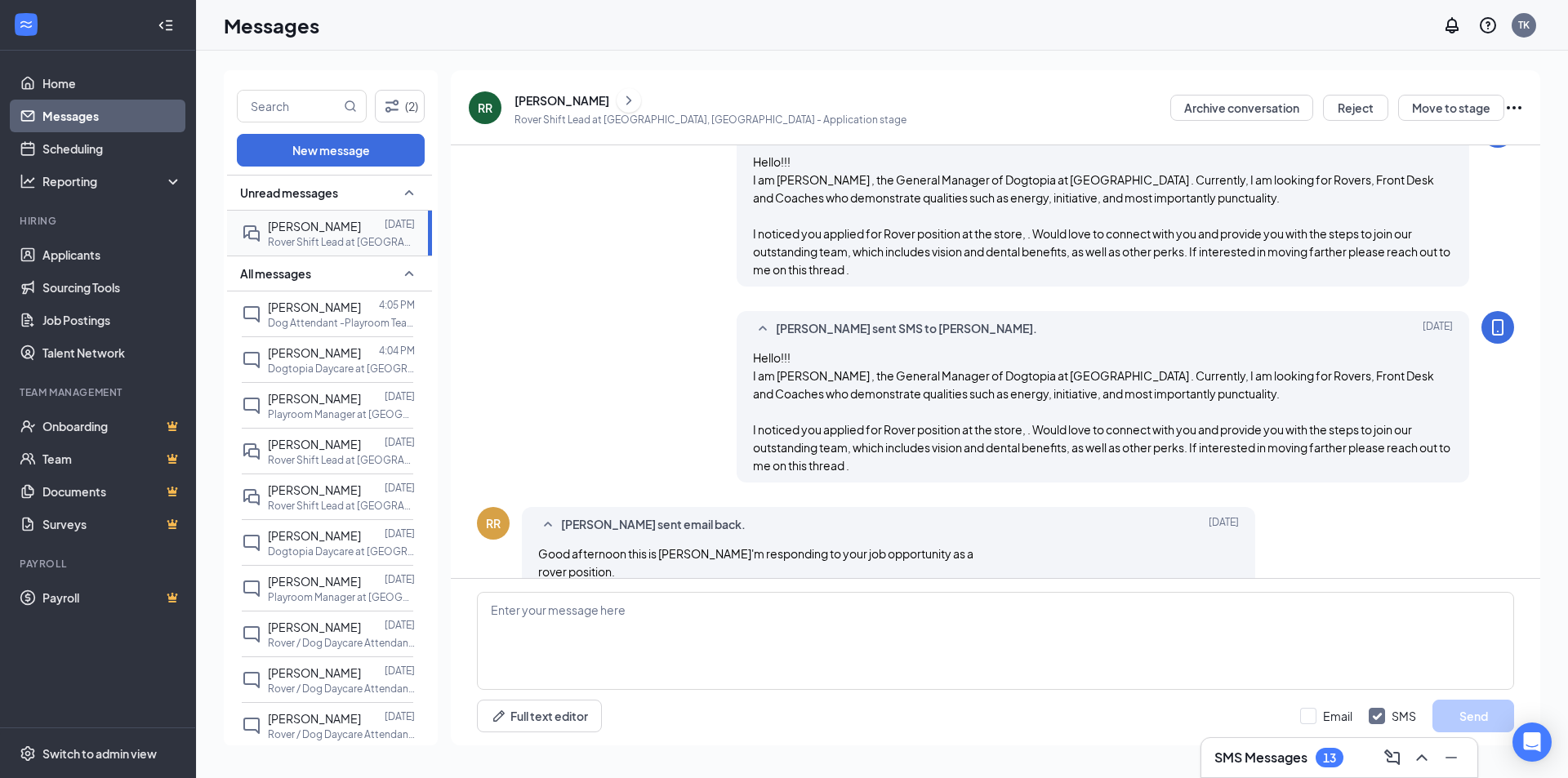
scroll to position [173, 0]
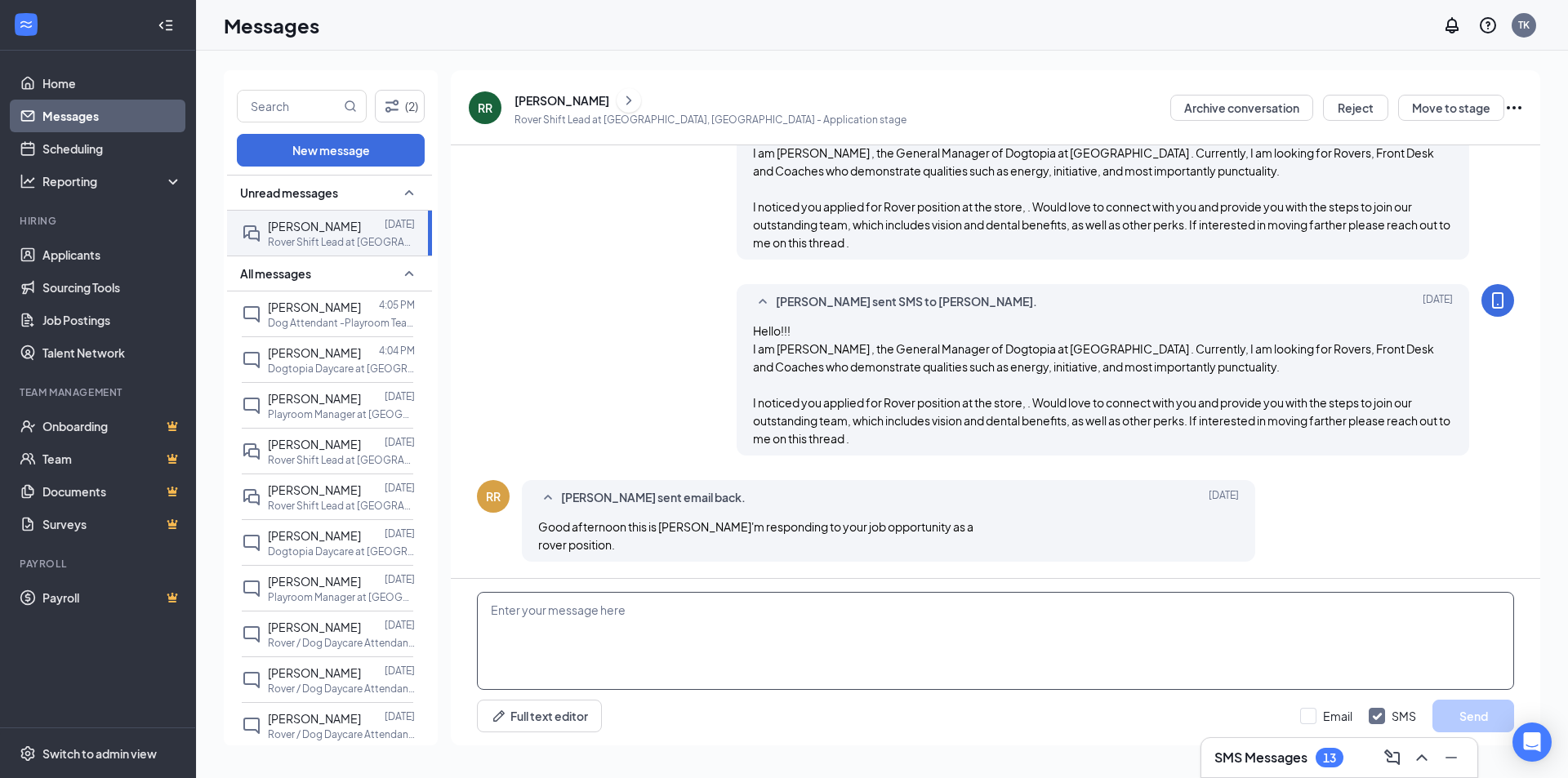
click at [800, 658] on textarea at bounding box center [995, 641] width 1037 height 98
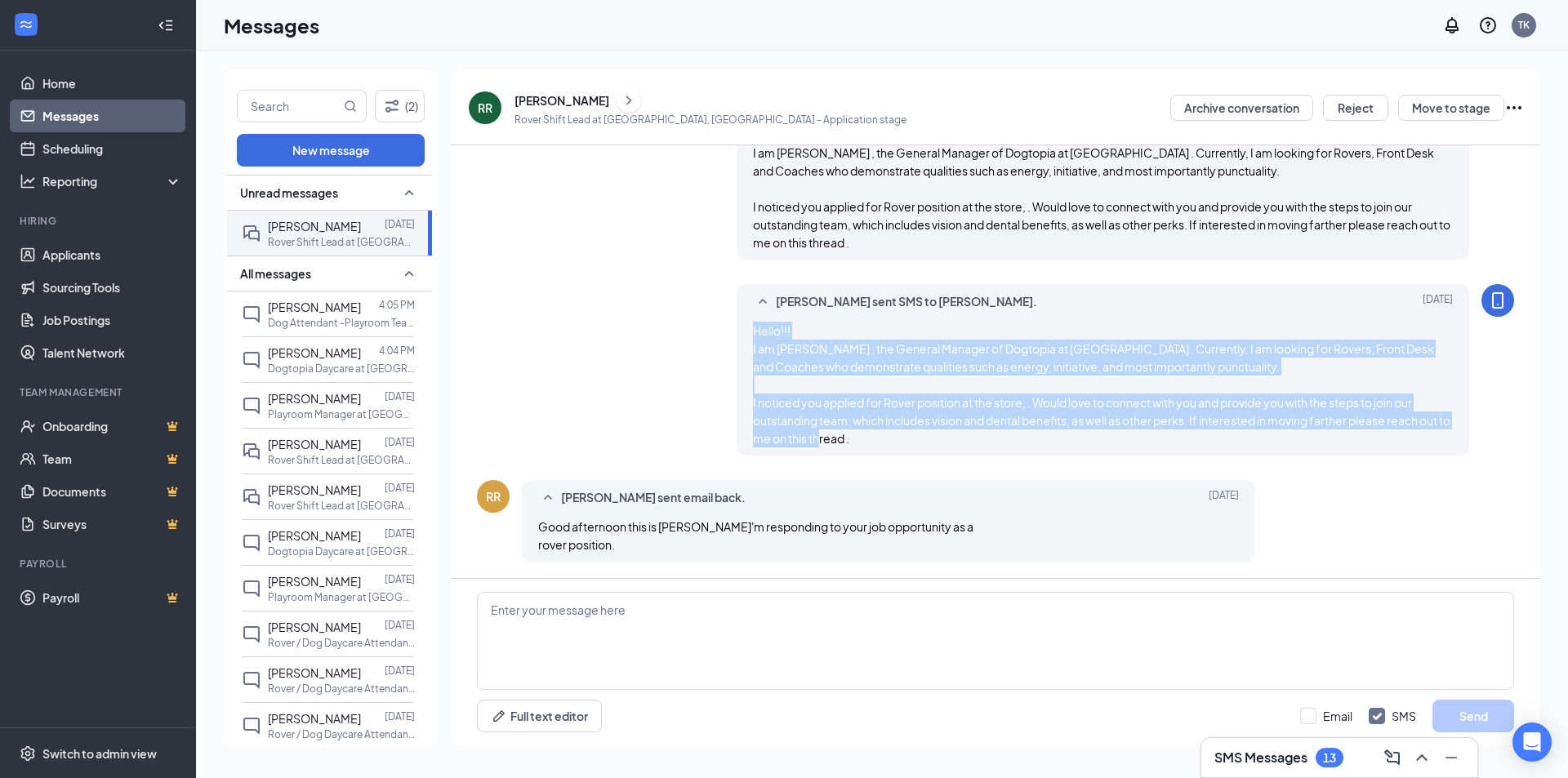
drag, startPoint x: 750, startPoint y: 327, endPoint x: 1202, endPoint y: 460, distance: 471.2
click at [1202, 460] on div "[PERSON_NAME] sent SMS to [PERSON_NAME]. [DATE] Hello!!! I am [PERSON_NAME] , t…" at bounding box center [995, 374] width 1037 height 180
copy span "Hello!!! I am [PERSON_NAME] , the General Manager of Dogtopia at [GEOGRAPHIC_DA…"
click at [620, 105] on icon "ChevronRight" at bounding box center [628, 100] width 16 height 19
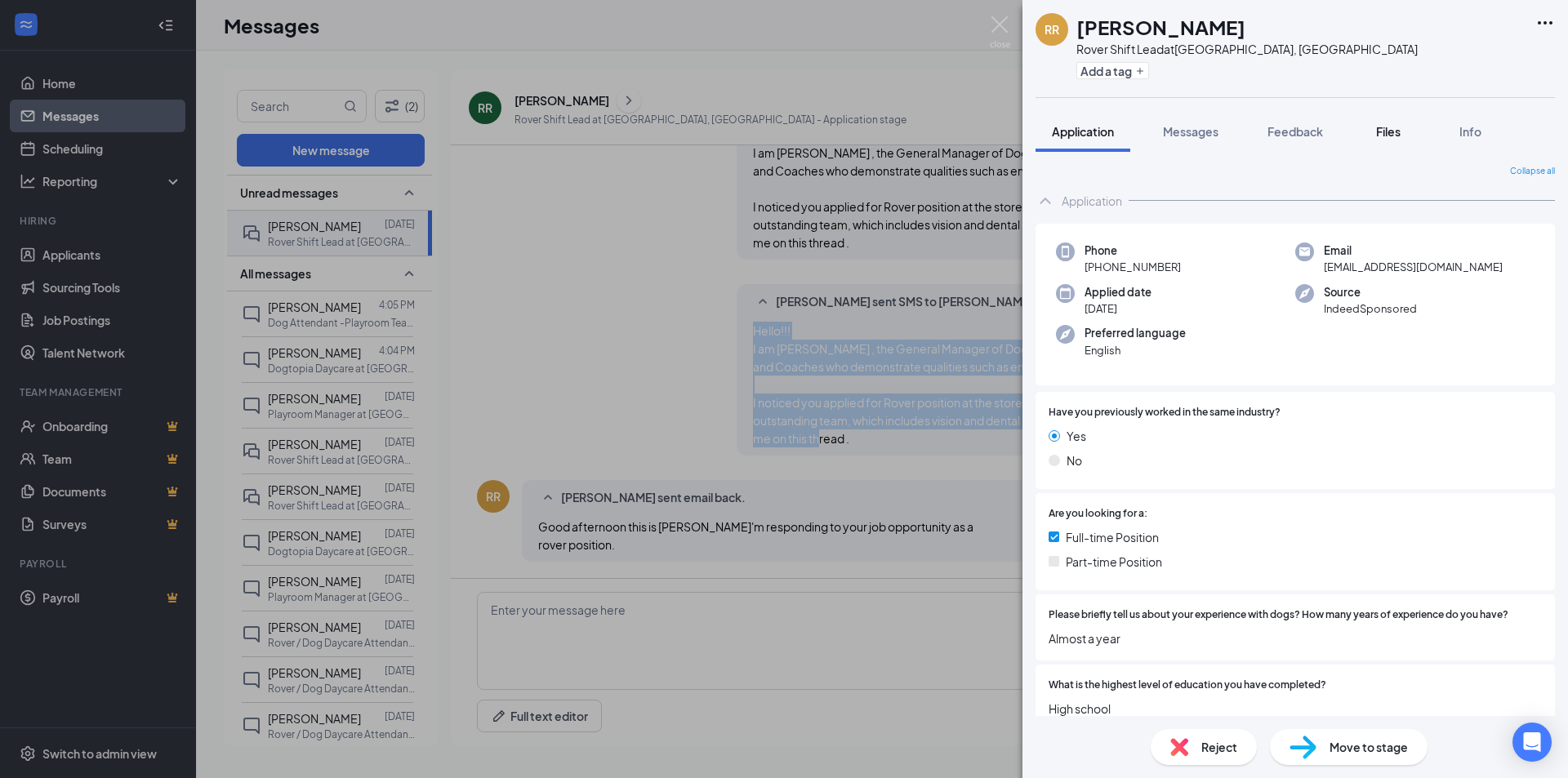
click at [1393, 132] on span "Files" at bounding box center [1388, 131] width 24 height 14
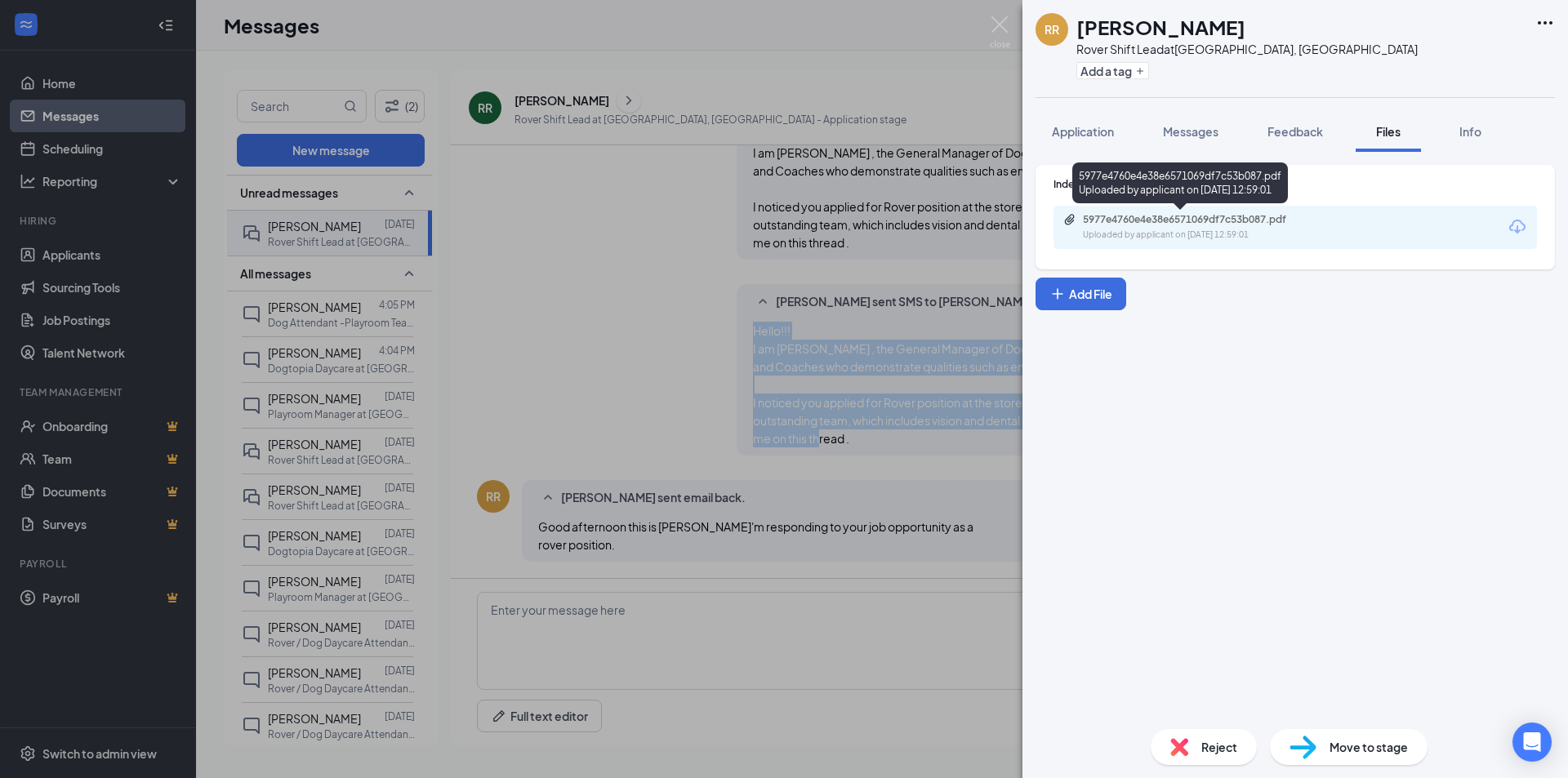
click at [1227, 221] on div "5977e4760e4e38e6571069df7c53b087.pdf" at bounding box center [1196, 220] width 228 height 13
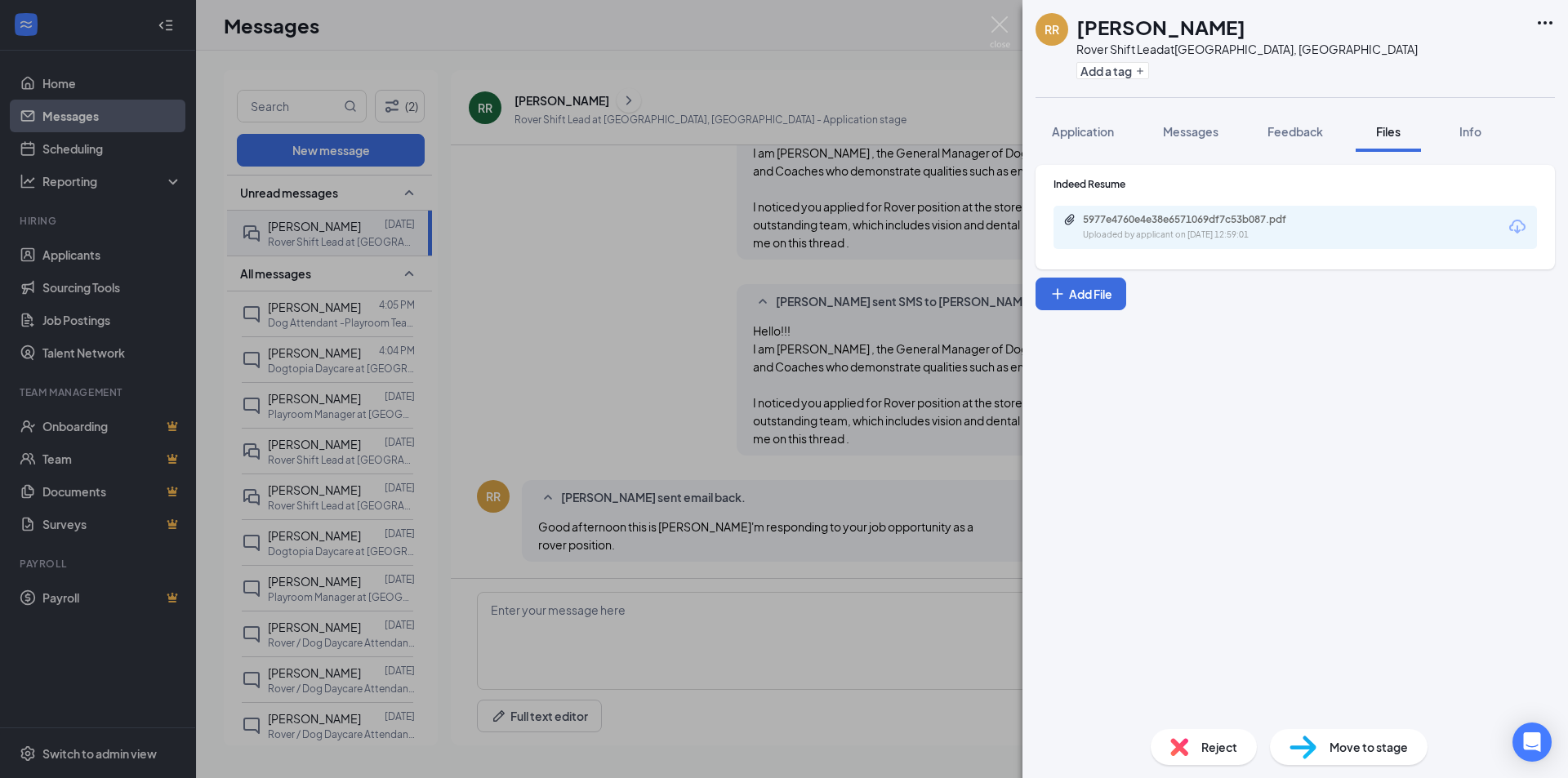
click at [850, 643] on div "RR [PERSON_NAME] Rover Shift Lead at [GEOGRAPHIC_DATA], [GEOGRAPHIC_DATA] Add a…" at bounding box center [784, 389] width 1568 height 778
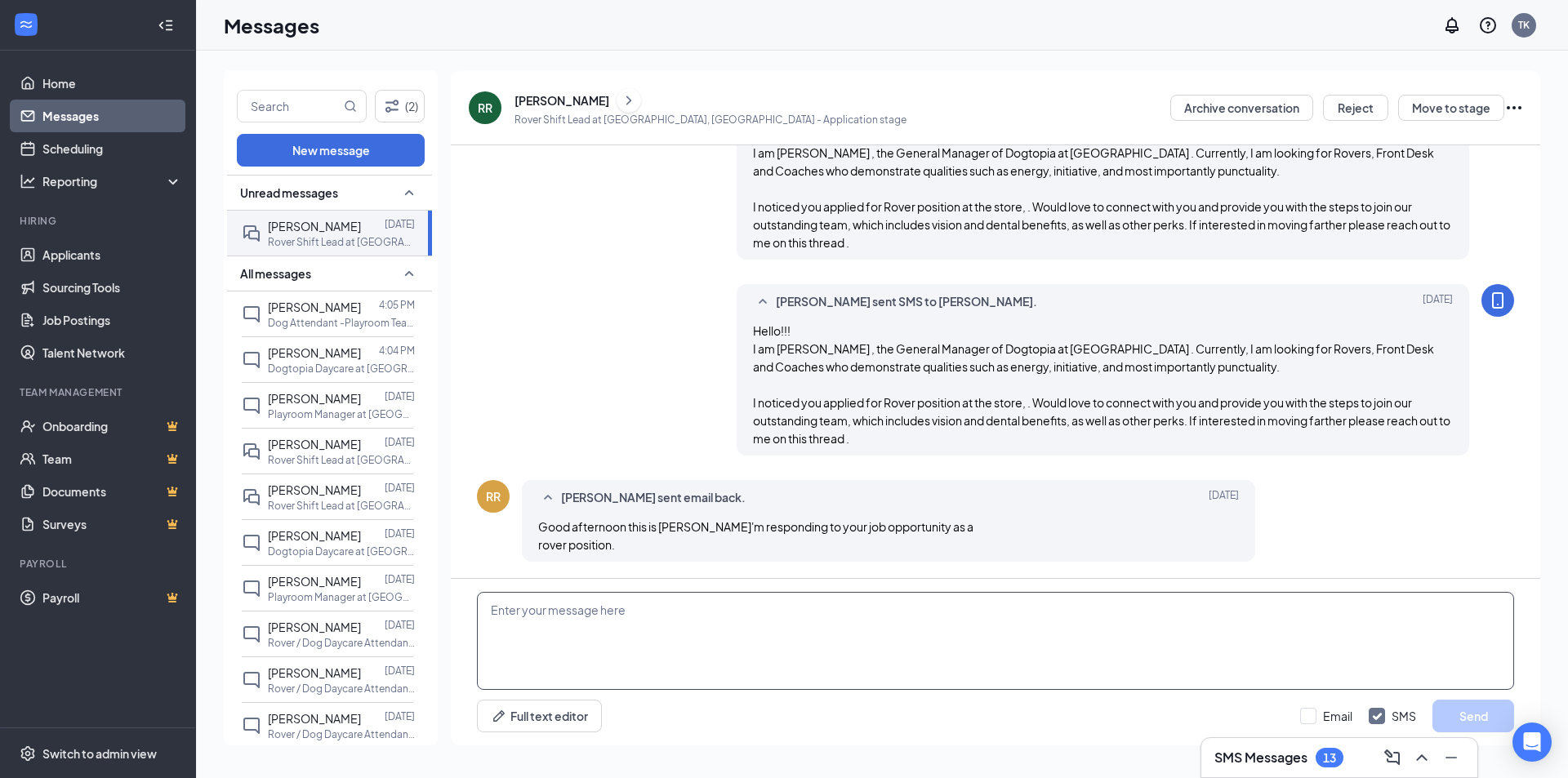
click at [935, 607] on textarea at bounding box center [995, 641] width 1037 height 98
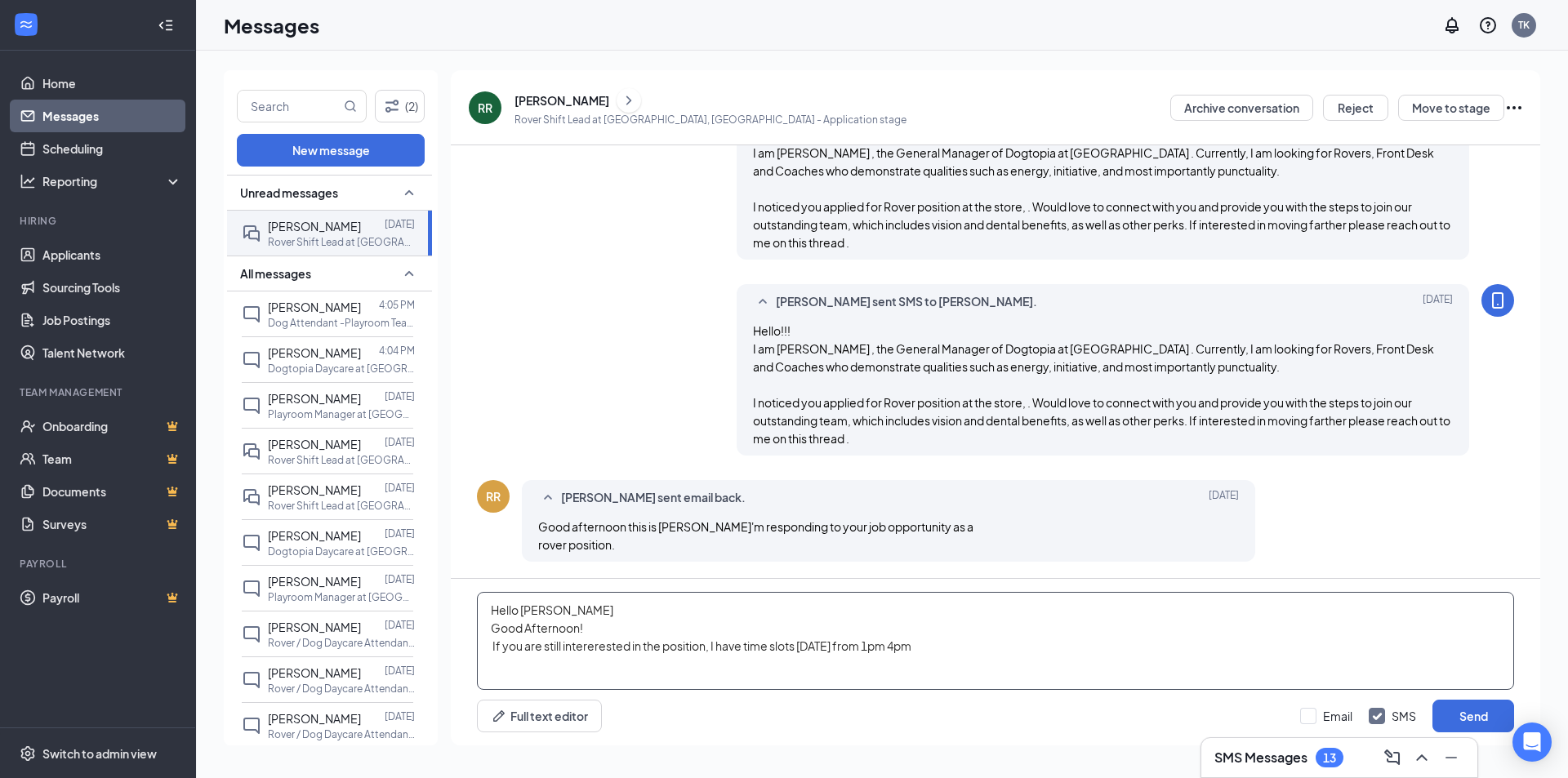
click at [910, 641] on textarea "Hello [PERSON_NAME] Good Afternoon! If you are still intererested in the positi…" at bounding box center [995, 641] width 1037 height 98
click at [943, 643] on textarea "Hello [PERSON_NAME] Good Afternoon! If you are still intererested in the positi…" at bounding box center [995, 641] width 1037 height 98
type textarea "Hello [PERSON_NAME] Good Afternoon! If you are still intererested in the positi…"
click at [1472, 700] on button "Send" at bounding box center [1473, 716] width 82 height 33
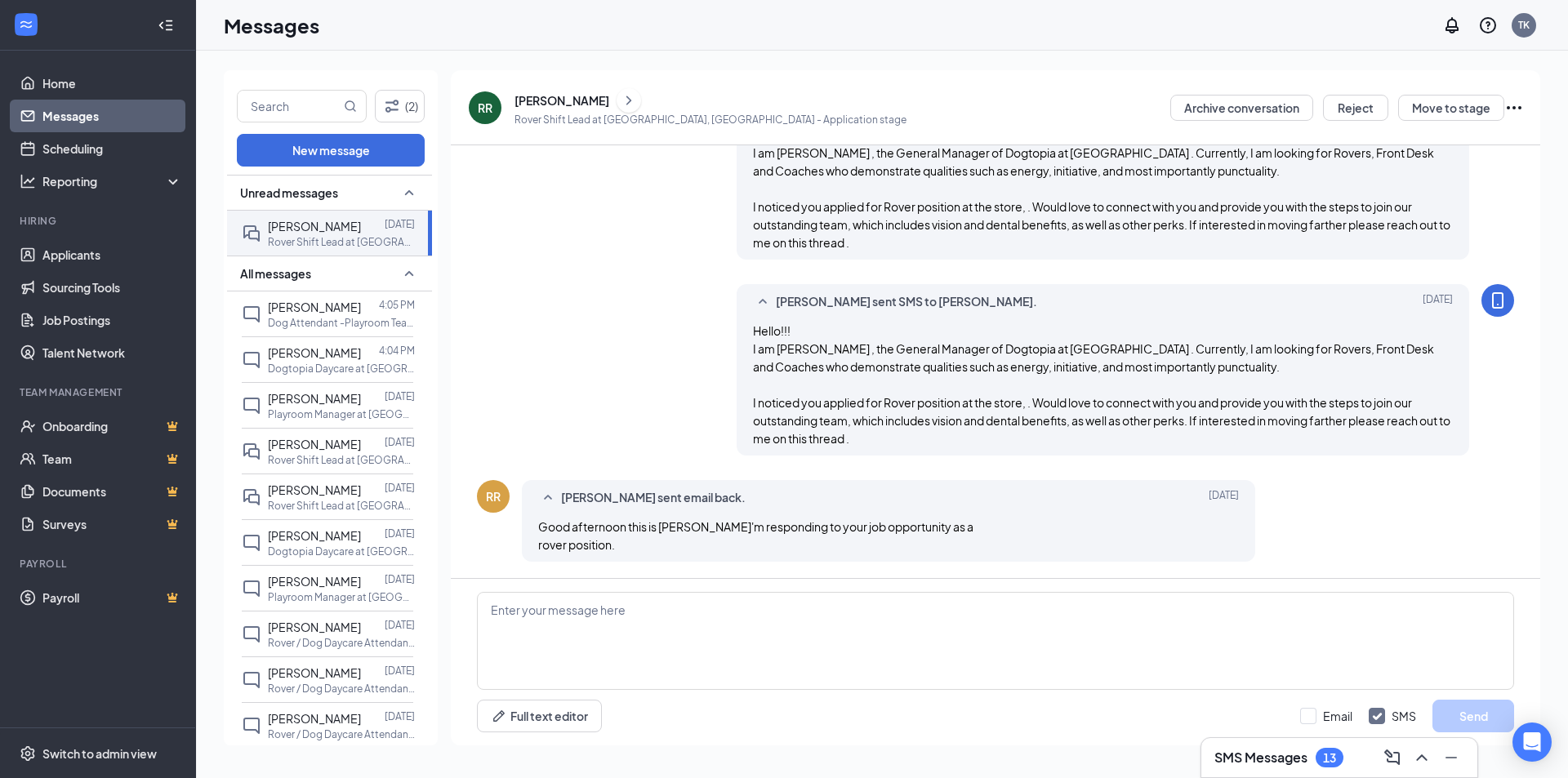
scroll to position [315, 0]
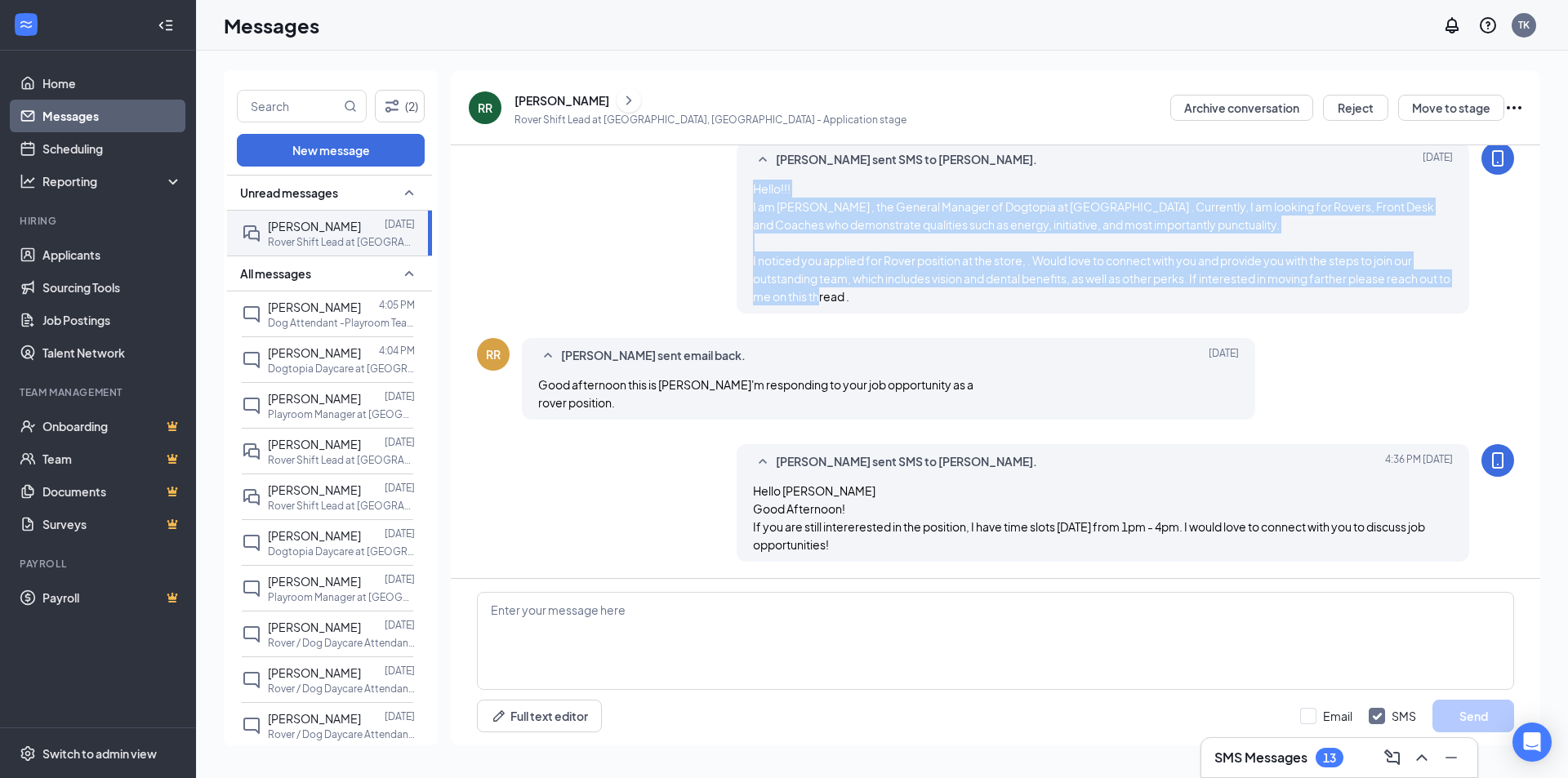
drag, startPoint x: 751, startPoint y: 189, endPoint x: 1060, endPoint y: 302, distance: 329.0
click at [1060, 302] on div "Hello!!! I am [PERSON_NAME] , the General Manager of Dogtopia at [GEOGRAPHIC_DA…" at bounding box center [1103, 243] width 700 height 126
copy span "Hello!!! I am [PERSON_NAME] , the General Manager of Dogtopia at [GEOGRAPHIC_DA…"
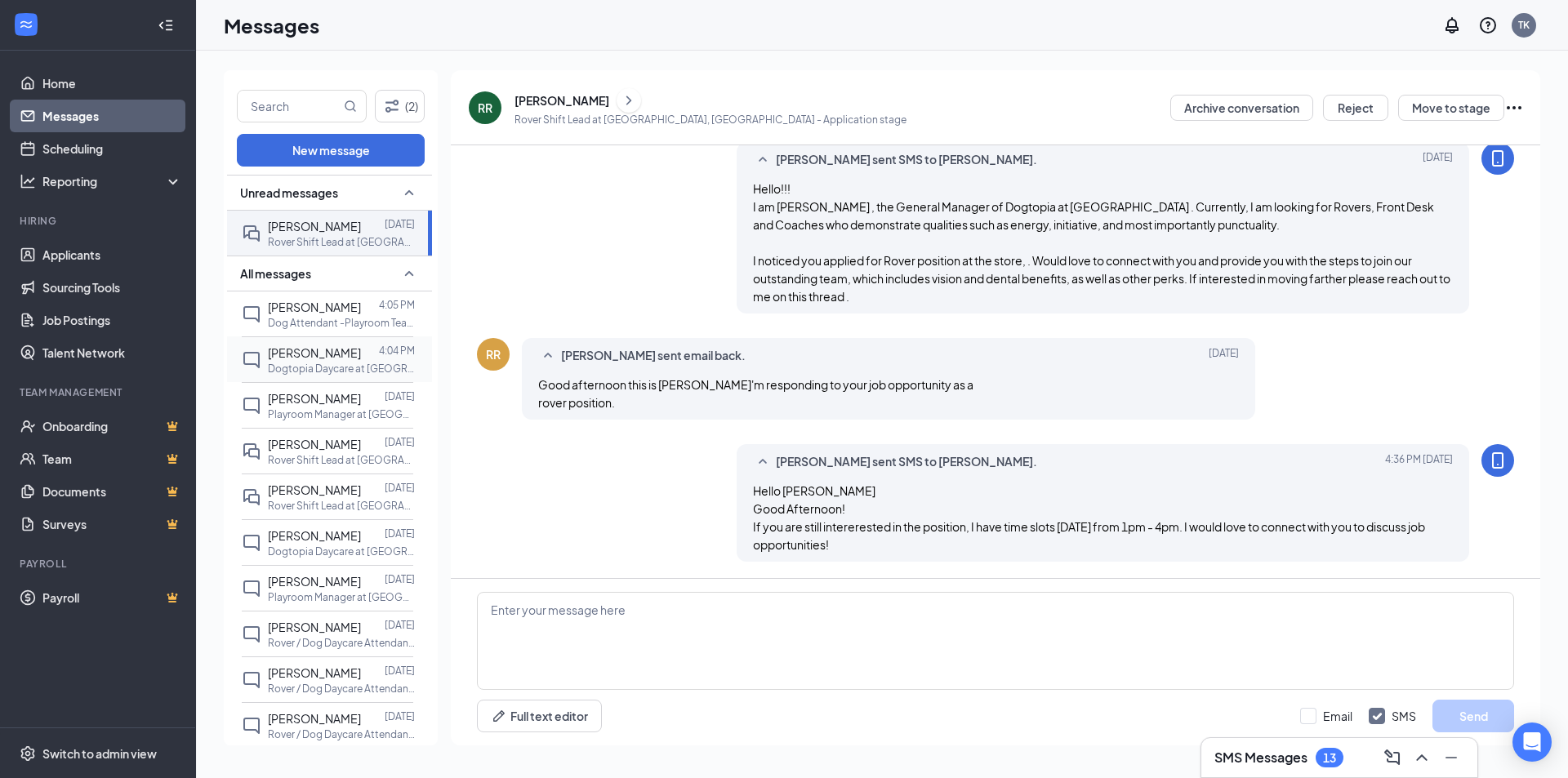
click at [314, 366] on p "Dogtopia Daycare at [GEOGRAPHIC_DATA], [GEOGRAPHIC_DATA]" at bounding box center [341, 369] width 147 height 13
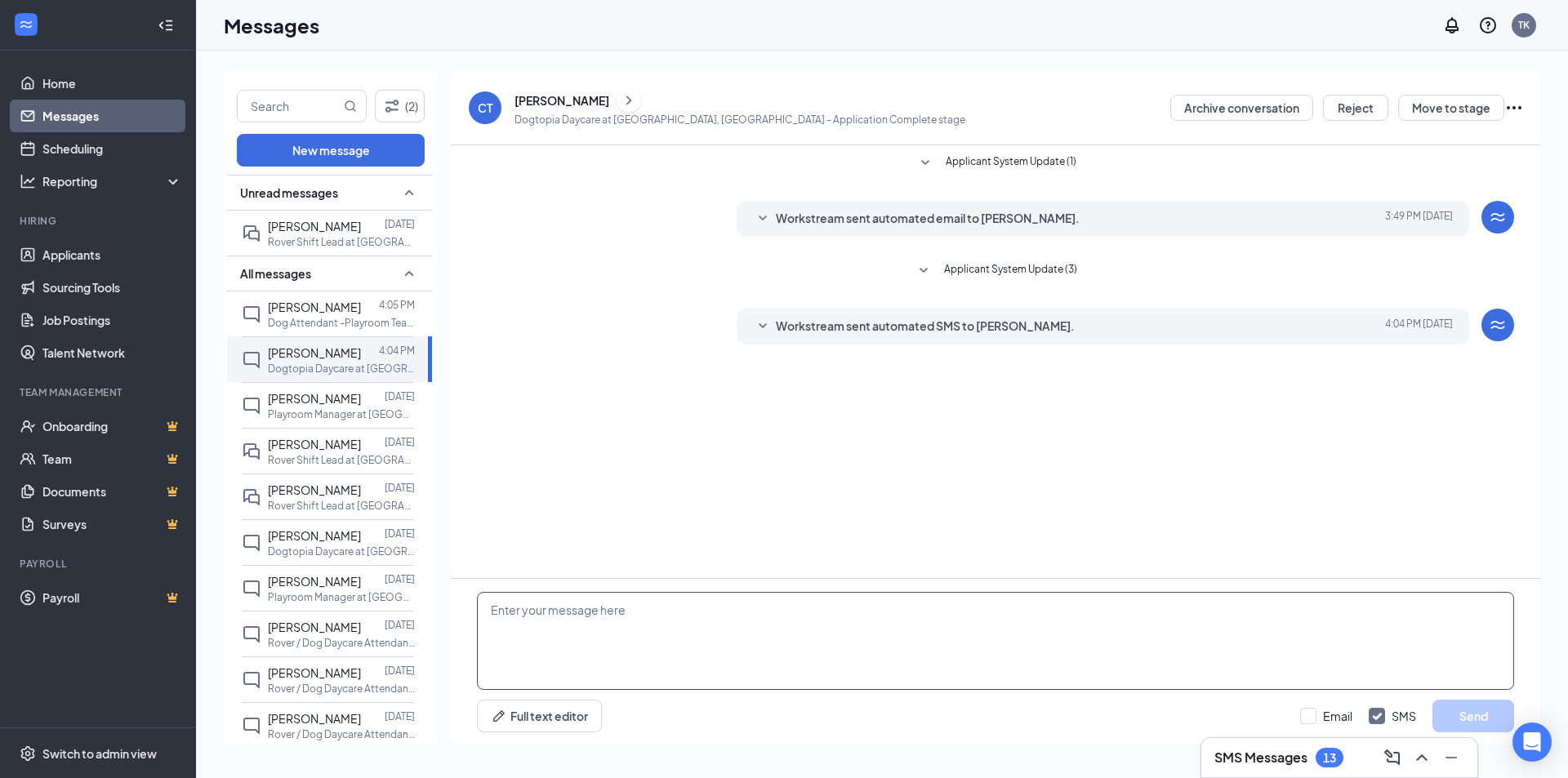
paste textarea "Hello!!! I am [PERSON_NAME] , the General Manager of Dogtopia at [GEOGRAPHIC_DA…"
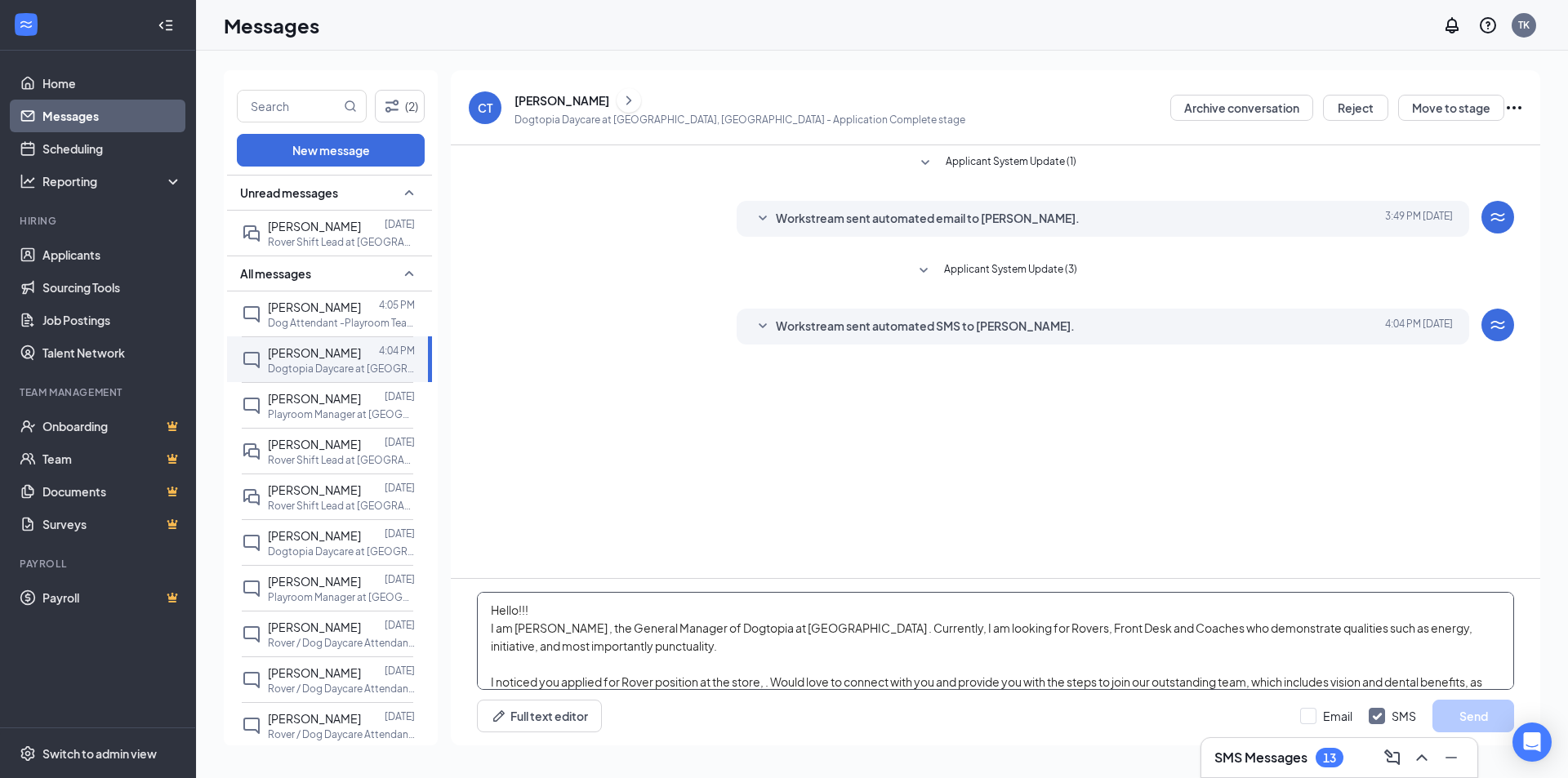
scroll to position [18, 0]
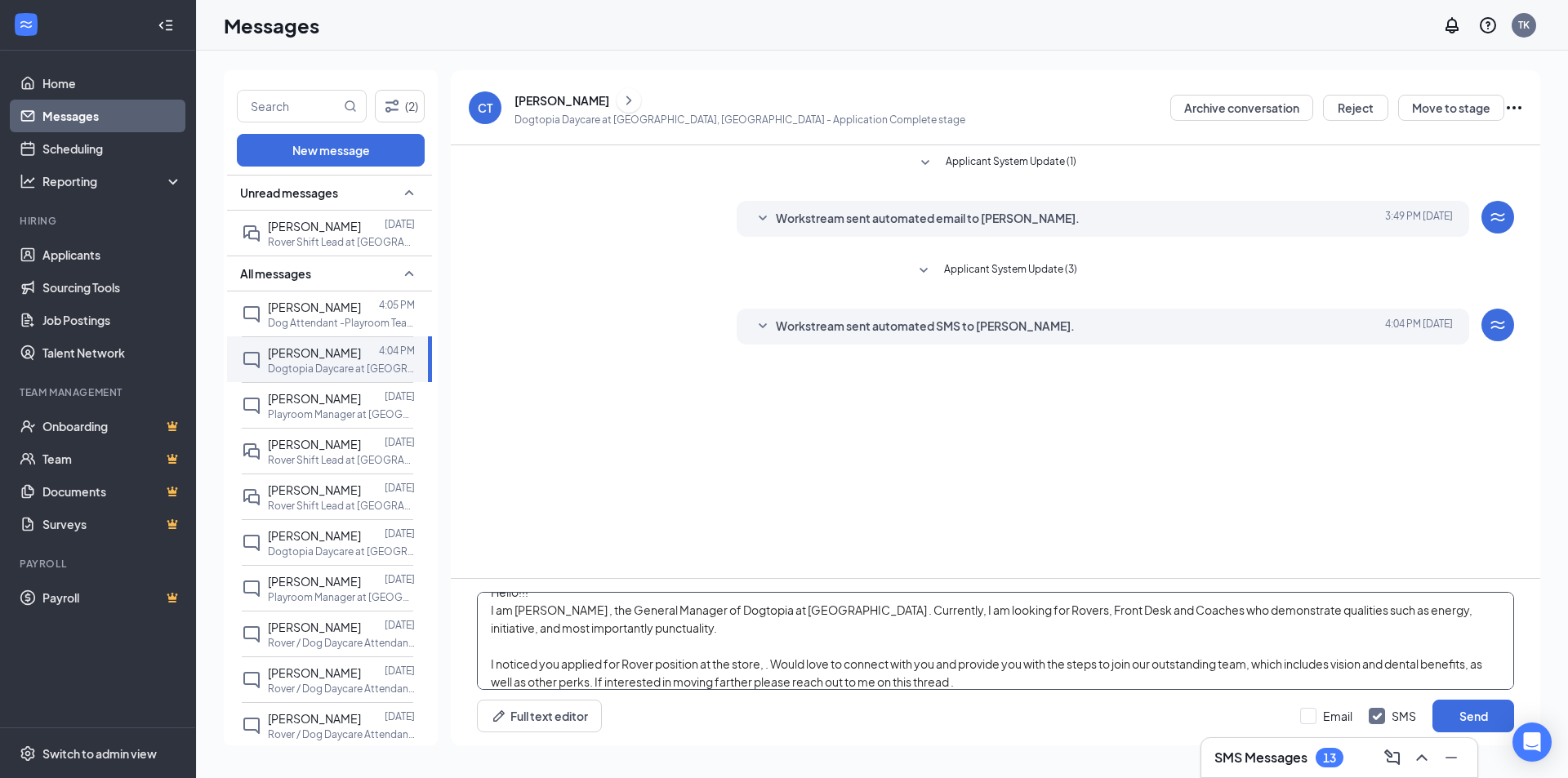
type textarea "Hello!!! I am [PERSON_NAME] , the General Manager of Dogtopia at [GEOGRAPHIC_DA…"
